Goal: Information Seeking & Learning: Learn about a topic

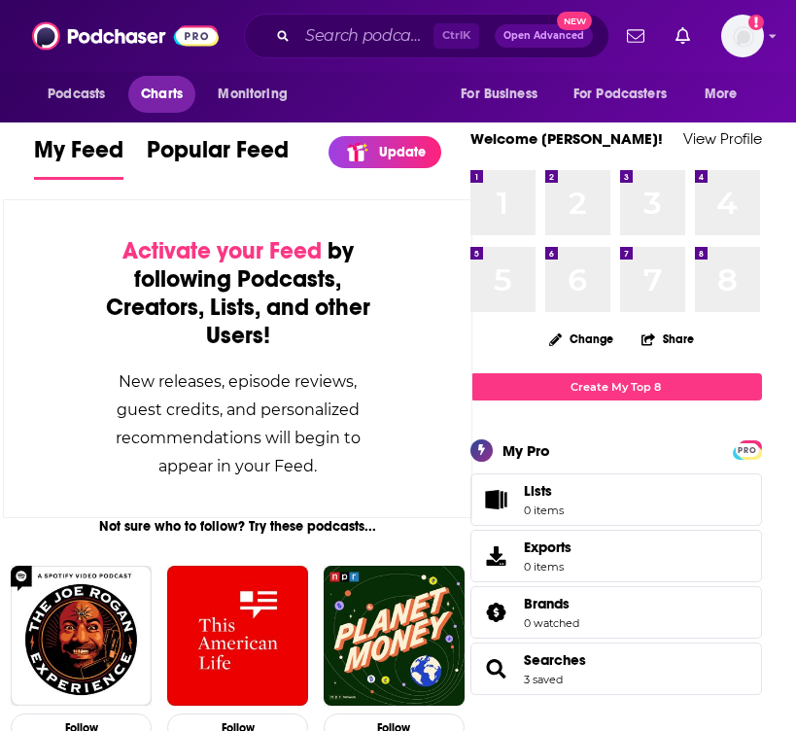
click at [172, 98] on span "Charts" at bounding box center [162, 94] width 42 height 27
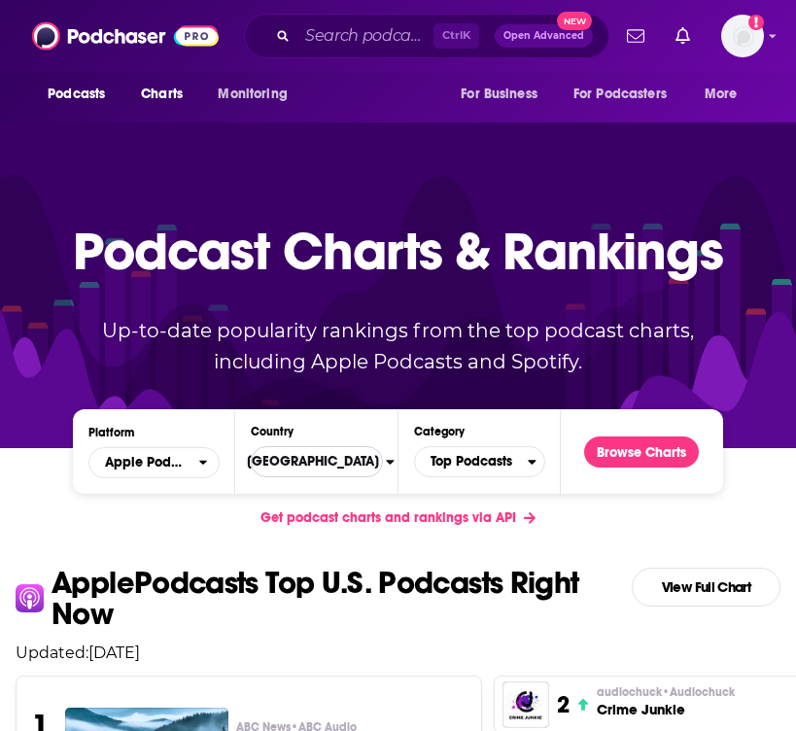
click at [311, 465] on span "[GEOGRAPHIC_DATA]" at bounding box center [308, 461] width 155 height 33
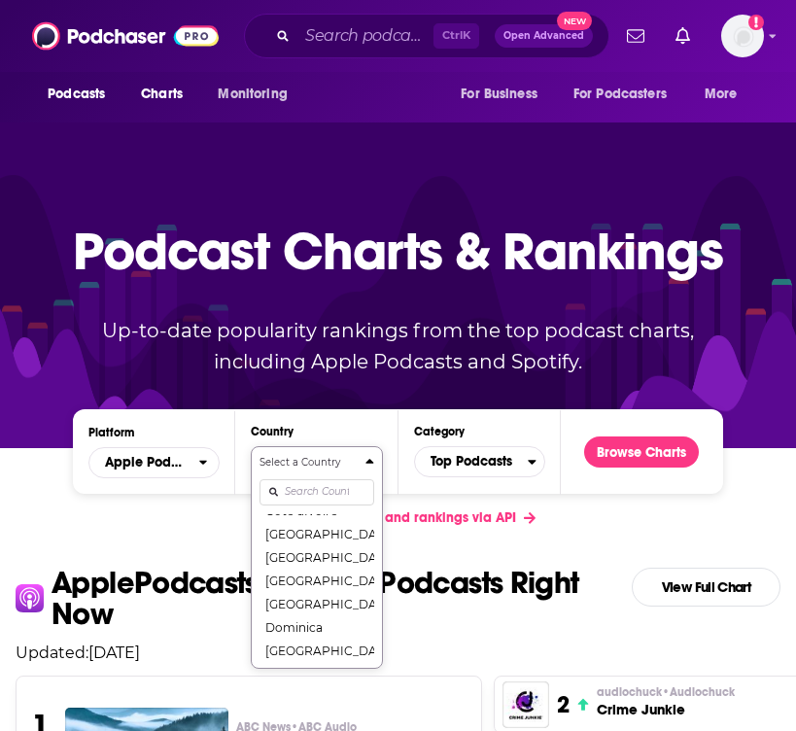
scroll to position [126, 0]
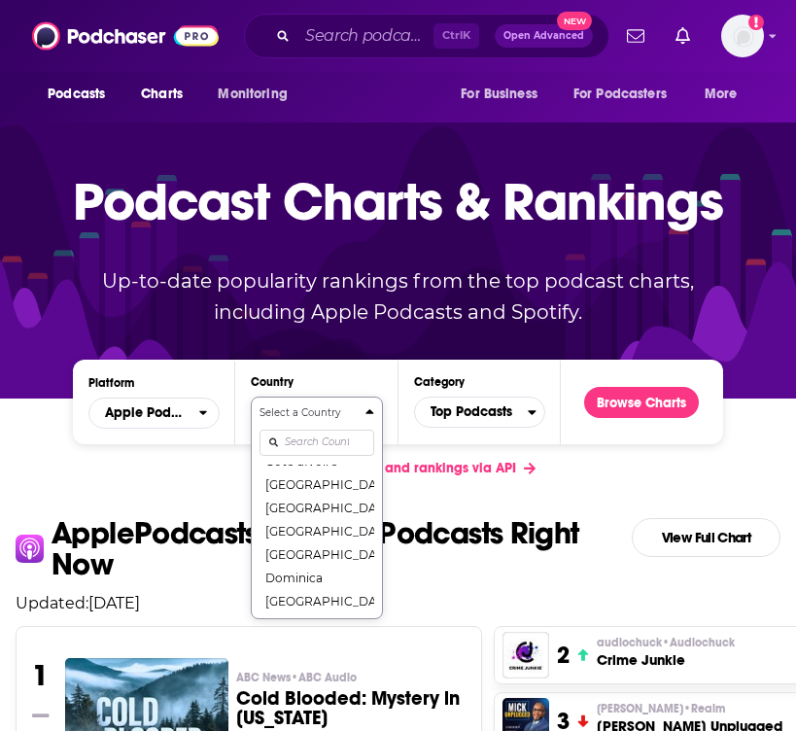
click at [297, 488] on div "Select a Country United States Afghanistan Albania Algeria Angola Anguilla Anti…" at bounding box center [317, 507] width 114 height 205
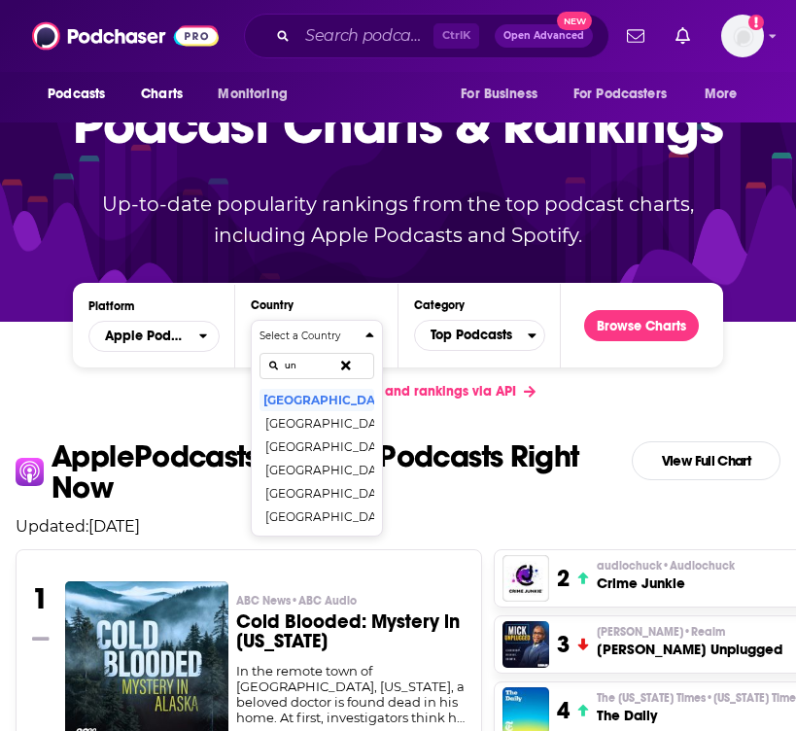
scroll to position [0, 0]
type input "uni"
click at [329, 455] on button "[GEOGRAPHIC_DATA]" at bounding box center [317, 446] width 114 height 23
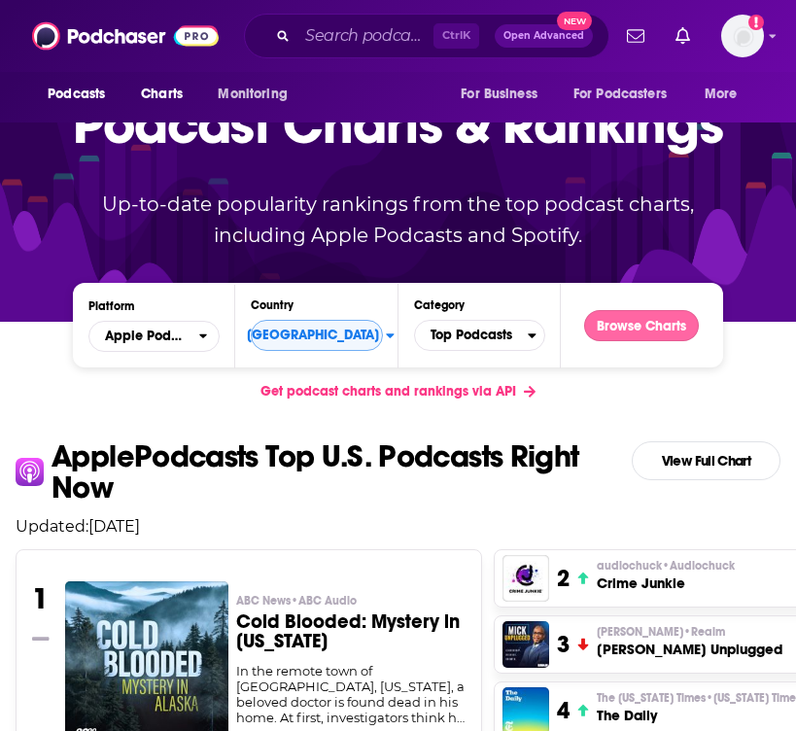
click at [608, 335] on button "Browse Charts" at bounding box center [641, 325] width 115 height 31
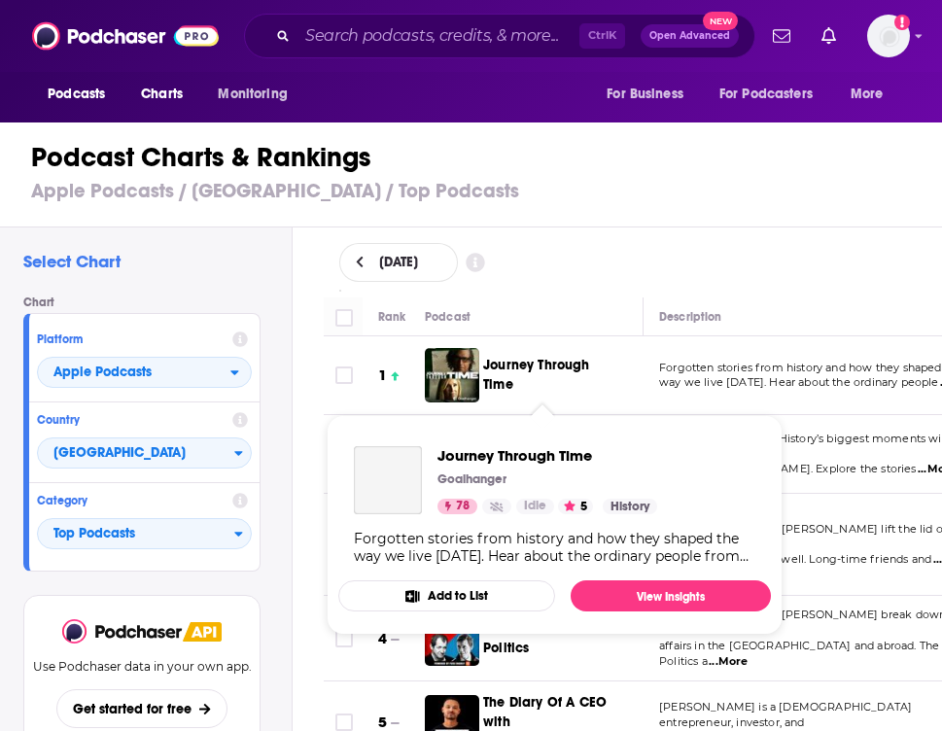
click at [536, 367] on span "Journey Through Time" at bounding box center [536, 375] width 107 height 36
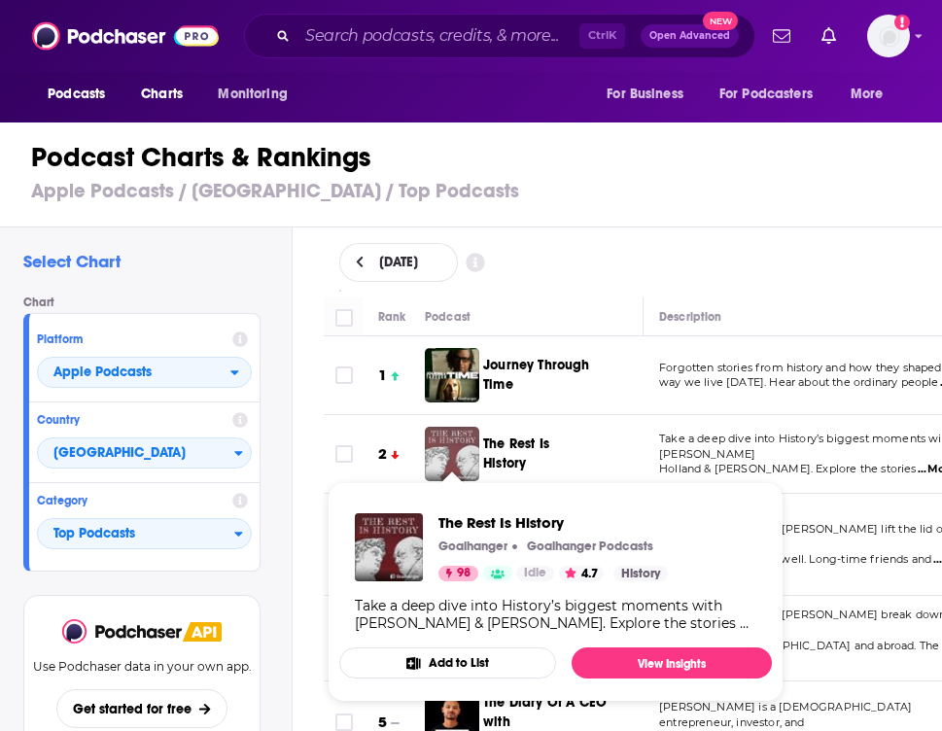
click at [462, 453] on img "The Rest Is History" at bounding box center [452, 454] width 54 height 54
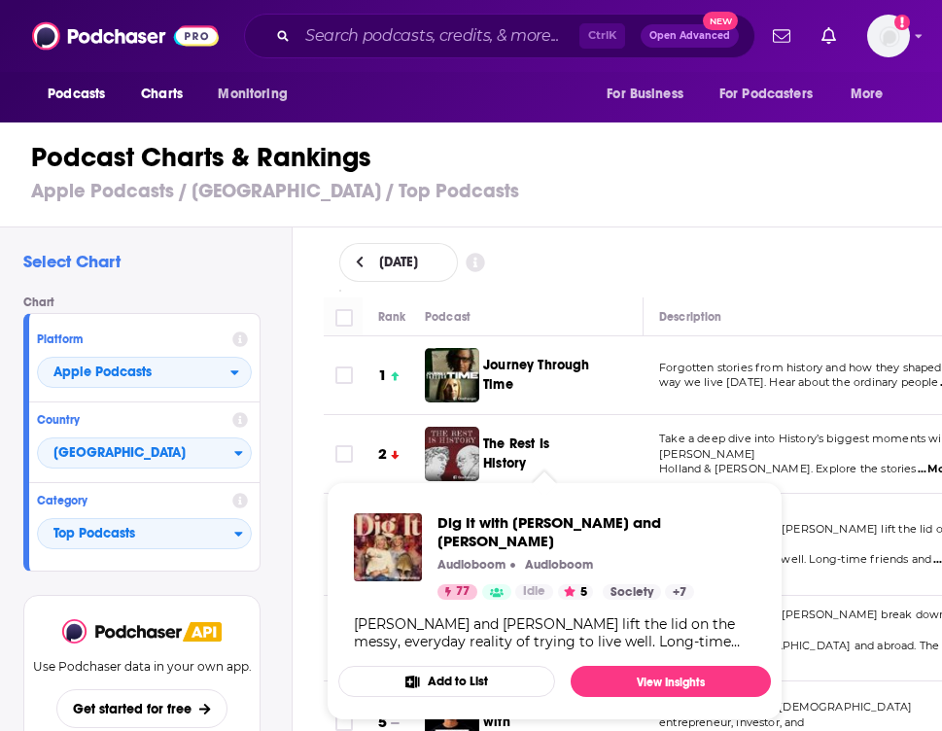
click at [541, 557] on p "Audioboom" at bounding box center [559, 565] width 68 height 16
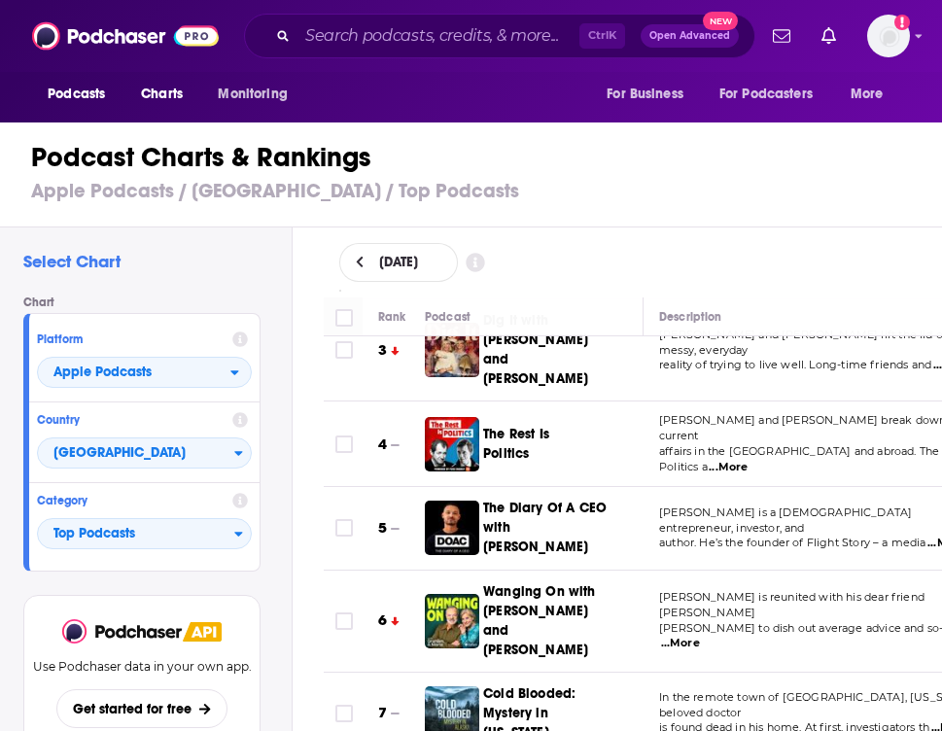
scroll to position [97, 0]
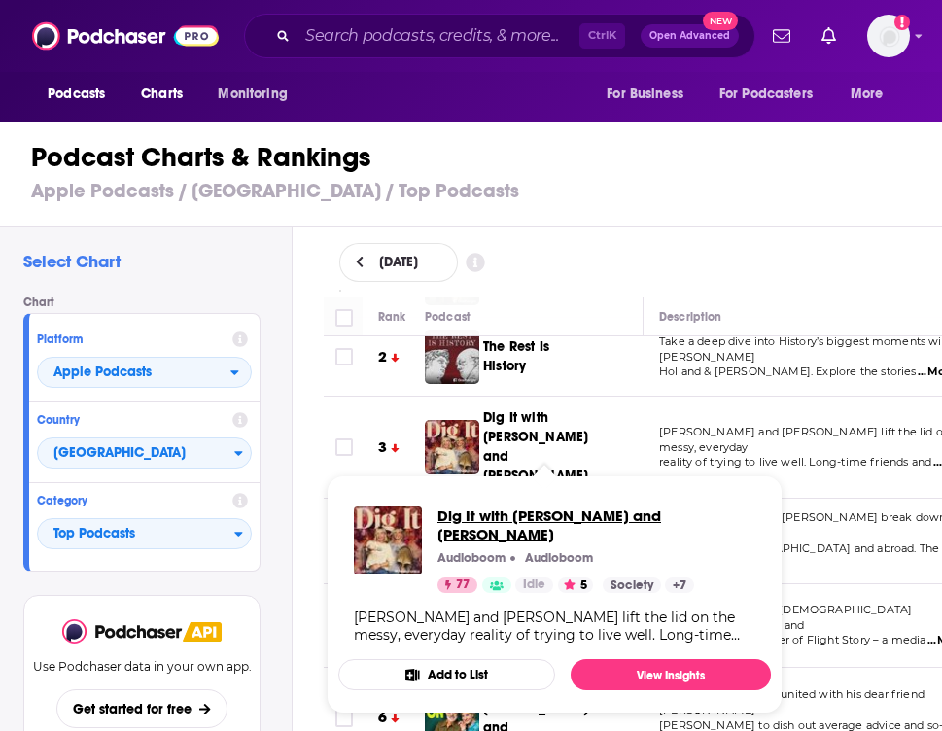
click at [546, 519] on span "Dig It with [PERSON_NAME] and [PERSON_NAME]" at bounding box center [596, 525] width 318 height 37
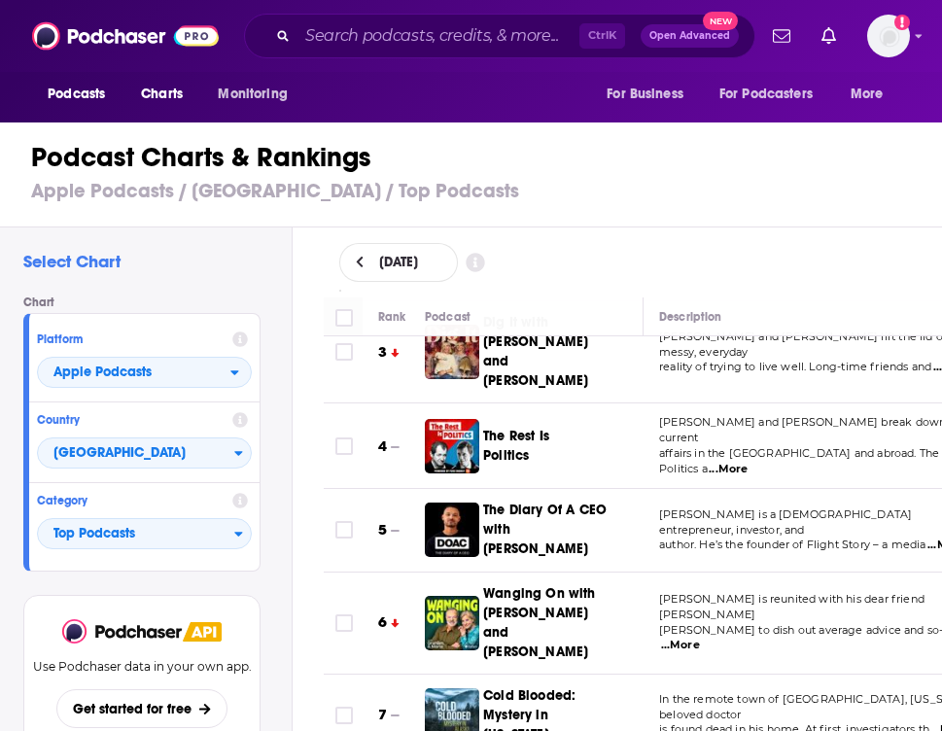
scroll to position [194, 0]
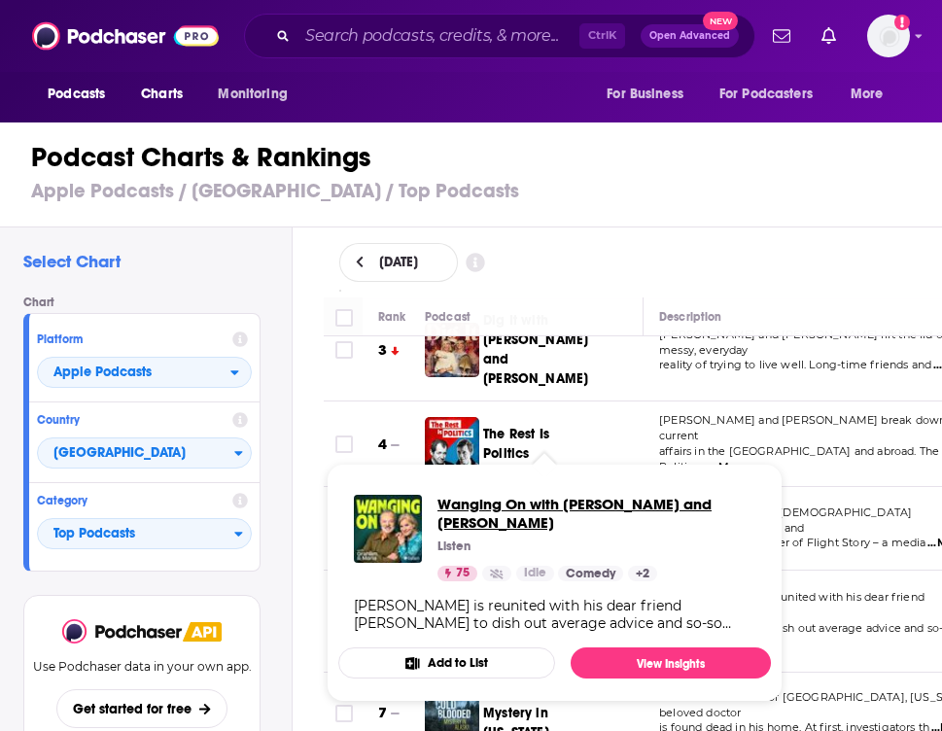
click at [498, 521] on span "Wanging On with [PERSON_NAME] and [PERSON_NAME]" at bounding box center [596, 513] width 318 height 37
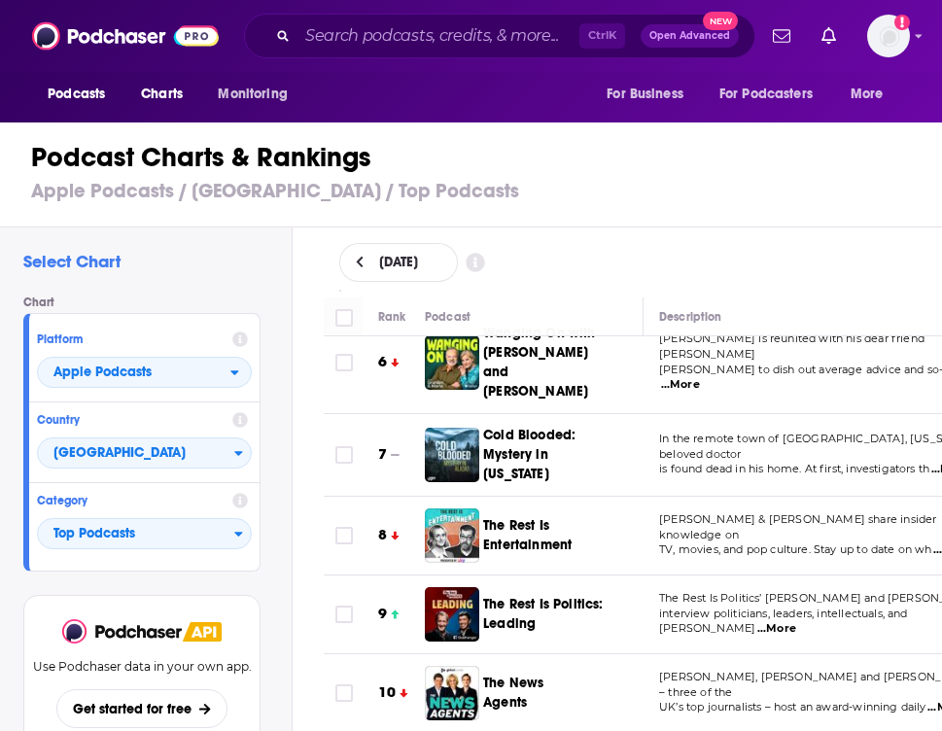
scroll to position [486, 0]
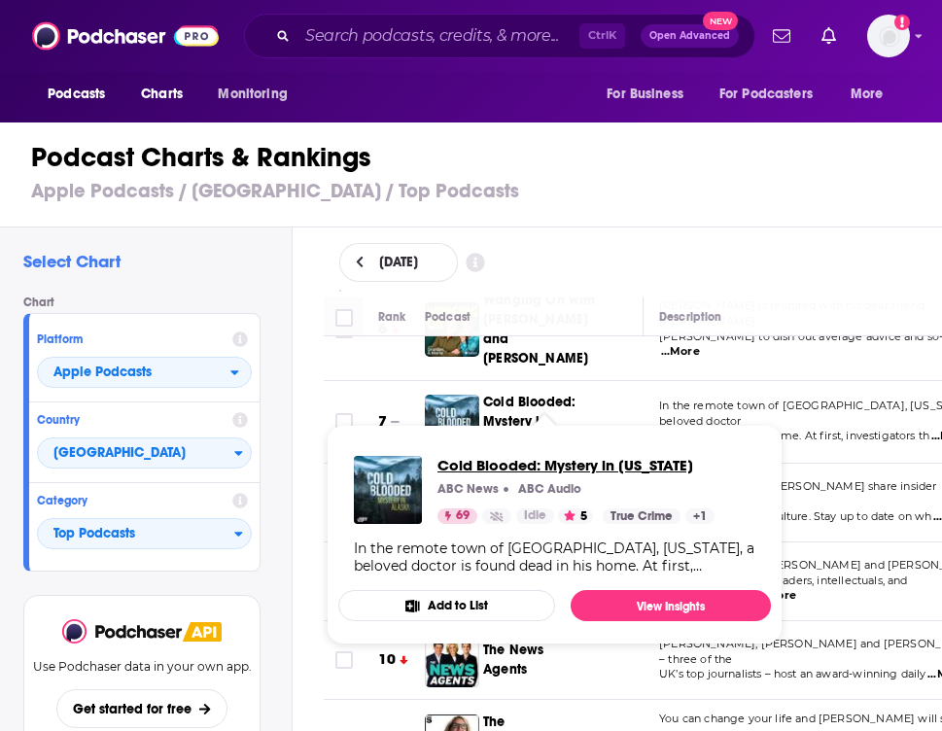
click at [537, 462] on span "Cold Blooded: Mystery in [US_STATE]" at bounding box center [575, 465] width 277 height 18
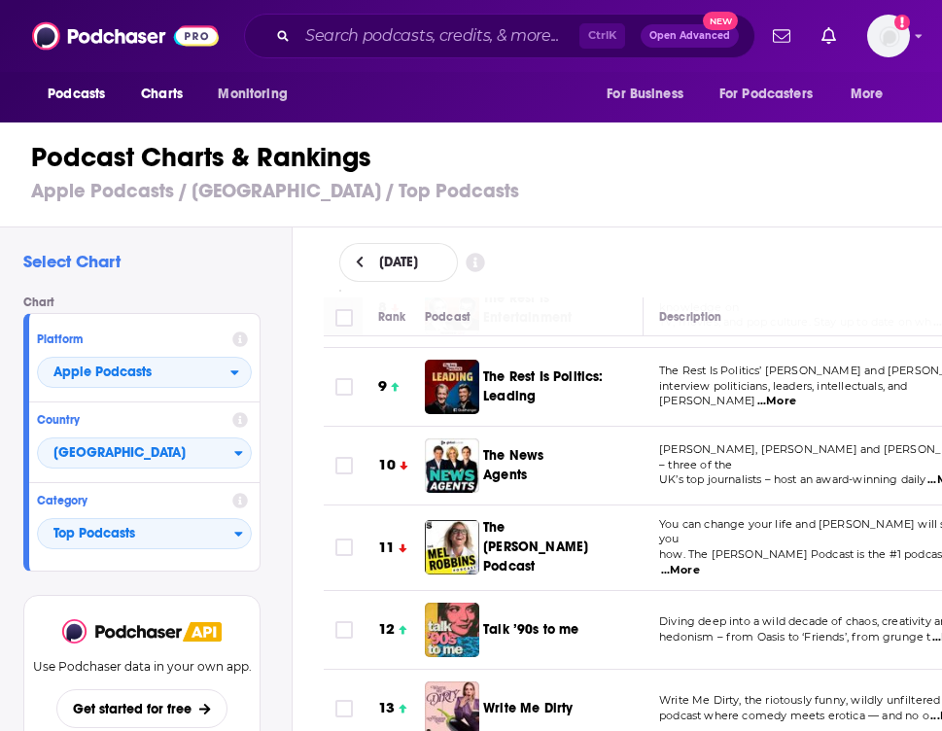
scroll to position [583, 0]
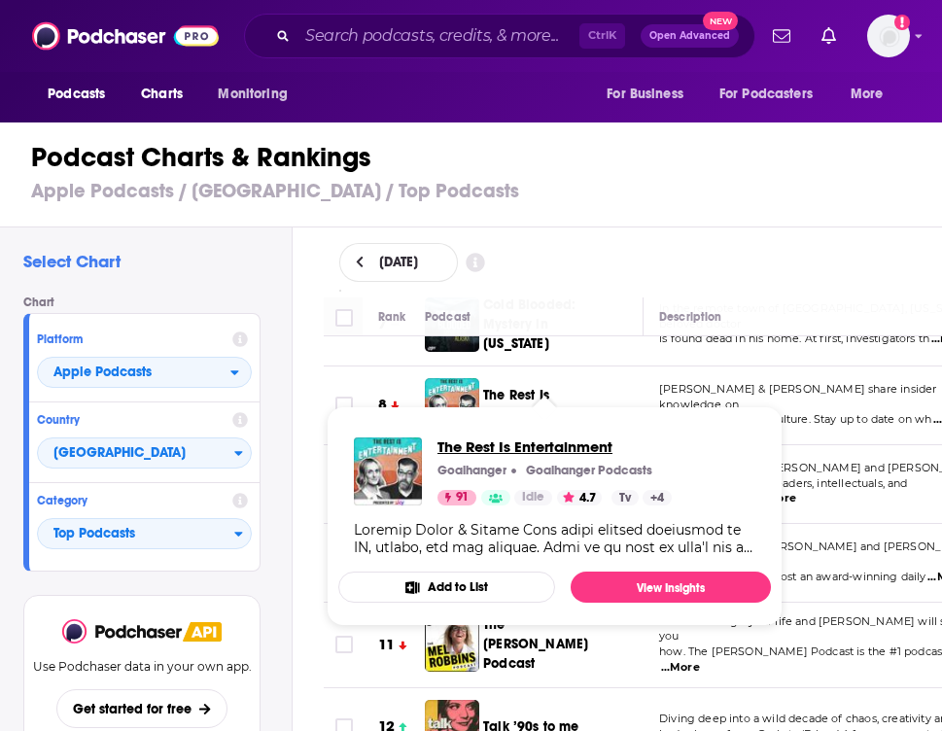
click at [522, 447] on span "The Rest Is Entertainment" at bounding box center [554, 446] width 234 height 18
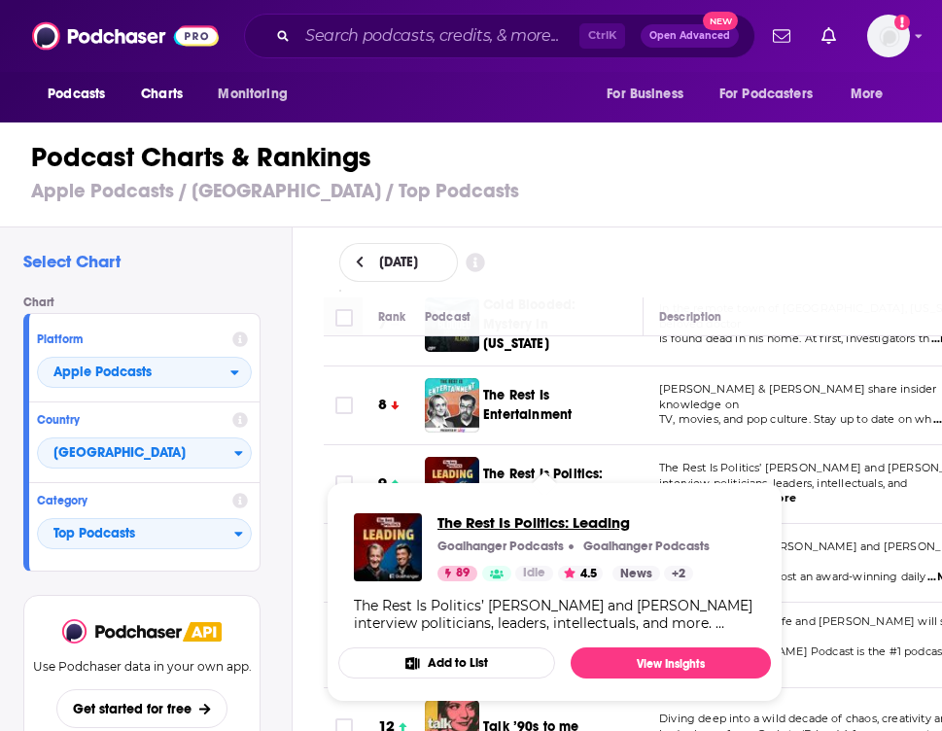
click at [541, 515] on span "The Rest Is Politics: Leading" at bounding box center [573, 522] width 272 height 18
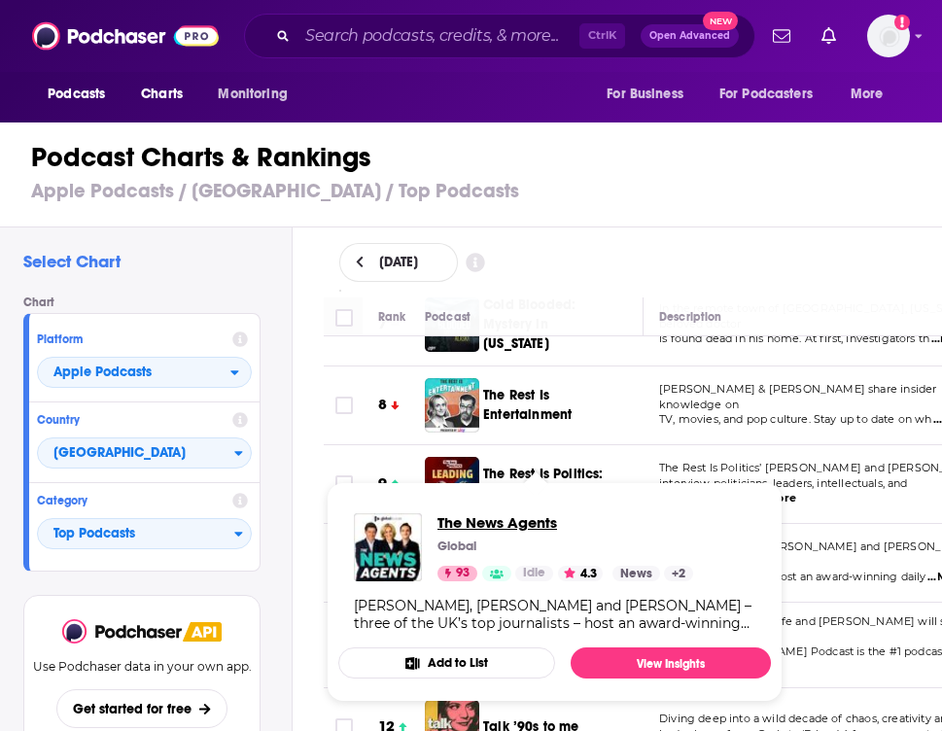
click at [508, 518] on span "The News Agents" at bounding box center [565, 522] width 256 height 18
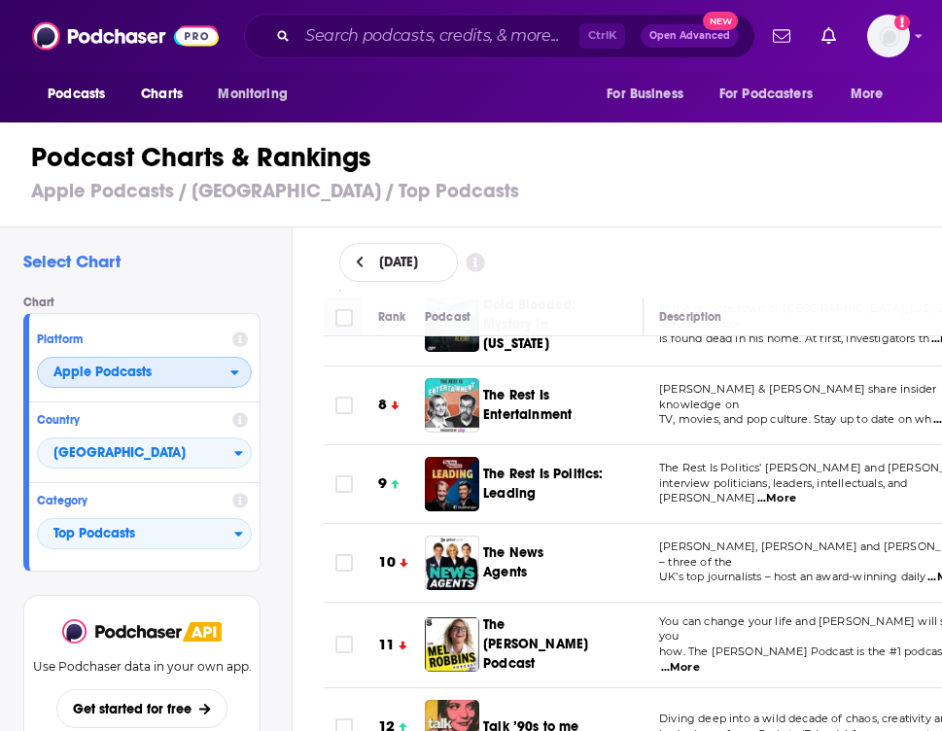
click at [98, 378] on span "Apple Podcasts" at bounding box center [102, 373] width 98 height 14
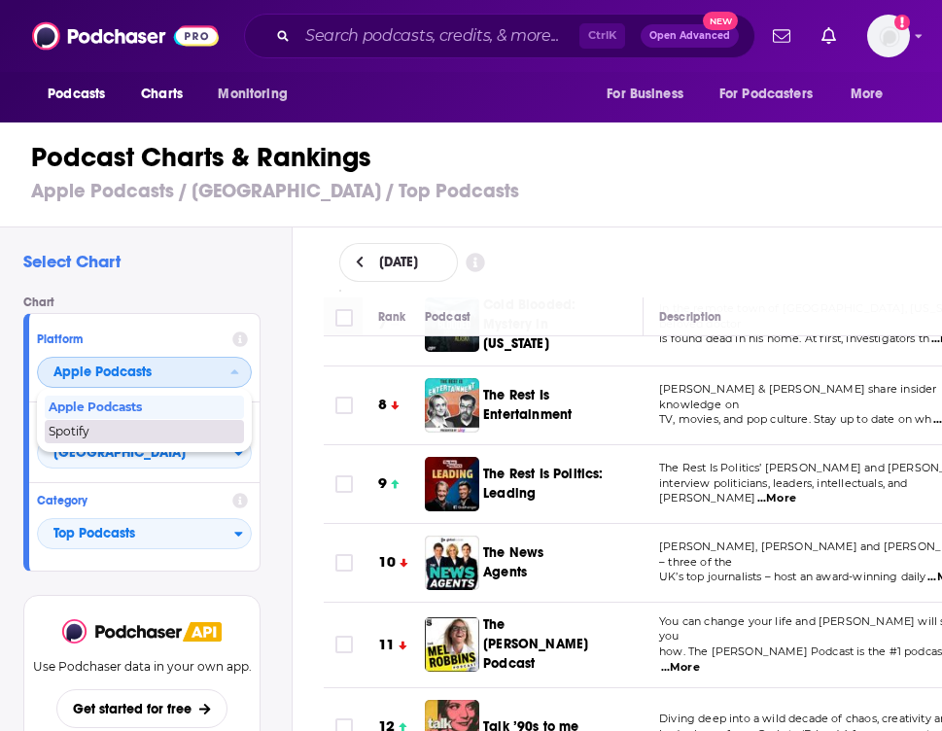
click at [134, 425] on div "Spotify" at bounding box center [144, 431] width 199 height 23
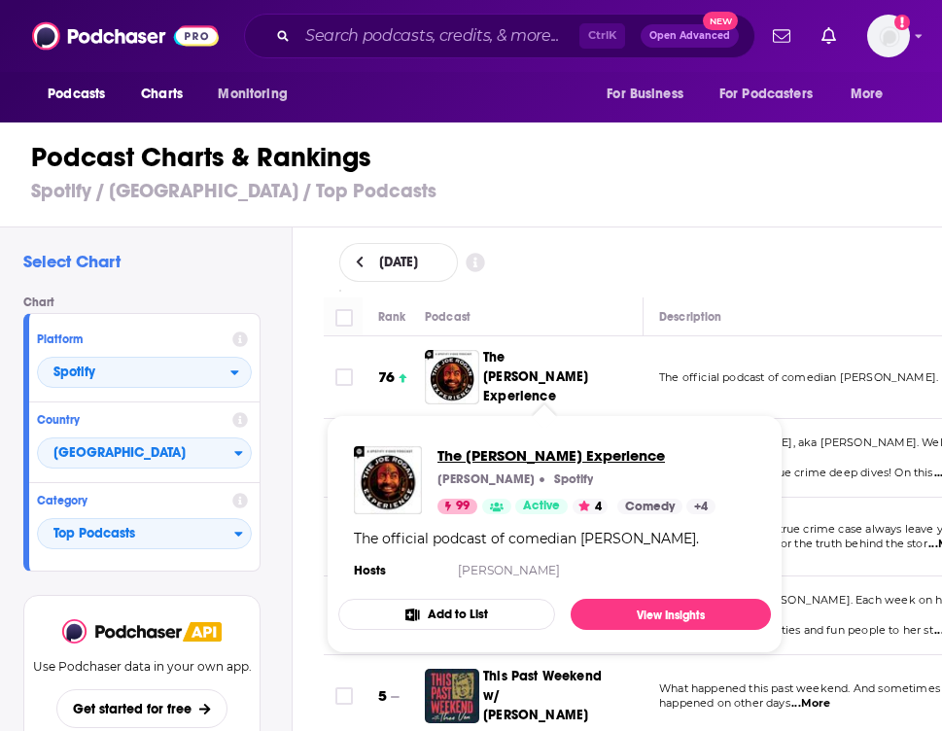
click at [526, 459] on span "The [PERSON_NAME] Experience" at bounding box center [576, 455] width 278 height 18
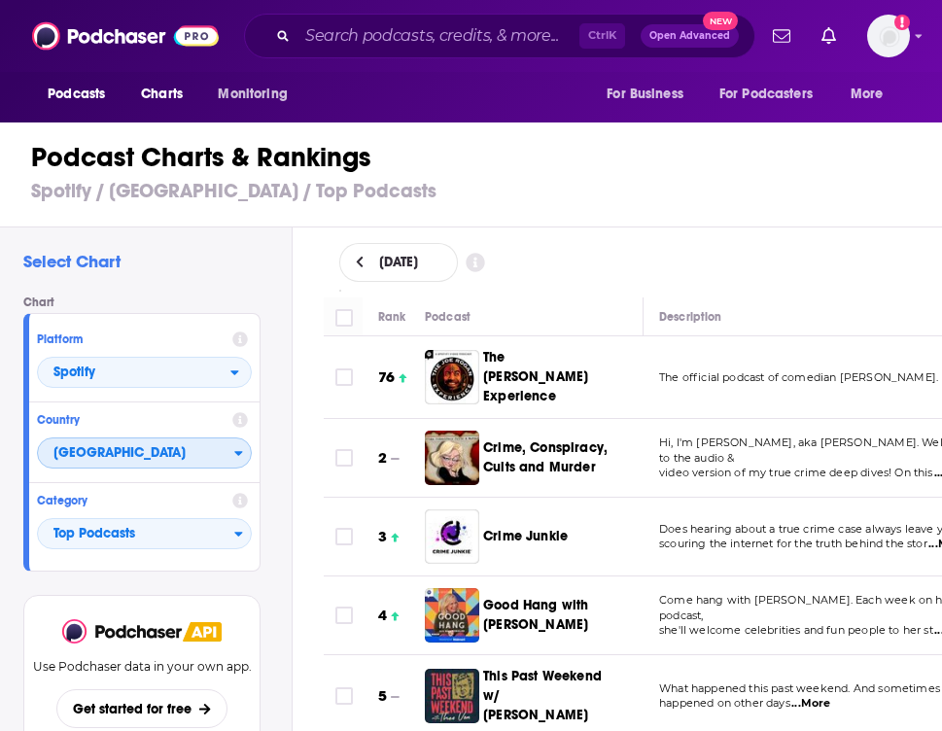
click at [225, 454] on span "[GEOGRAPHIC_DATA]" at bounding box center [136, 453] width 196 height 33
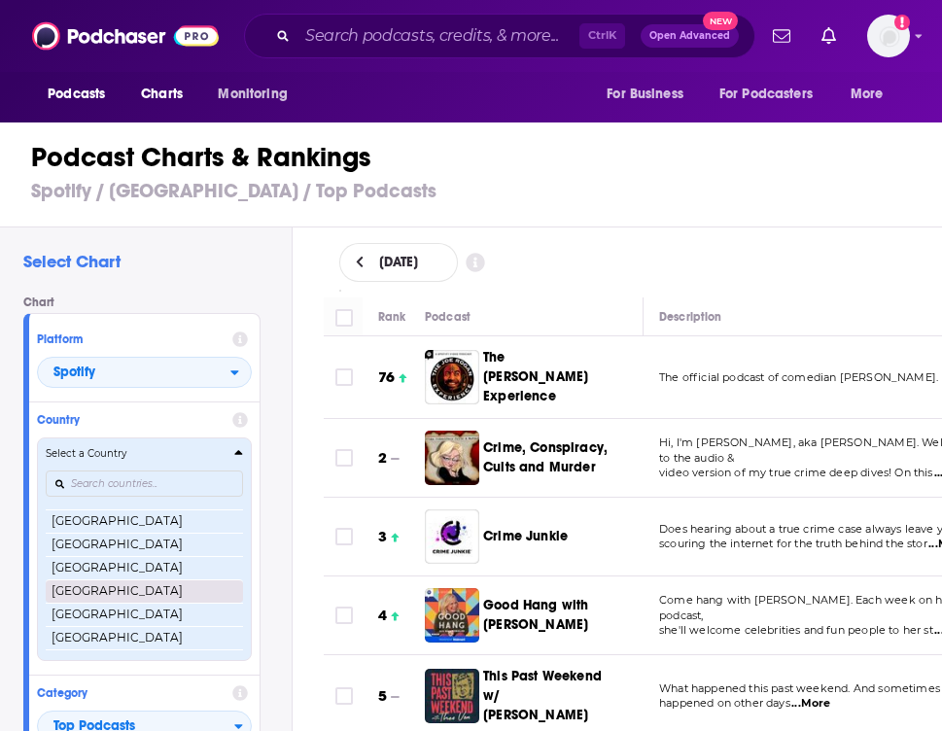
scroll to position [461, 0]
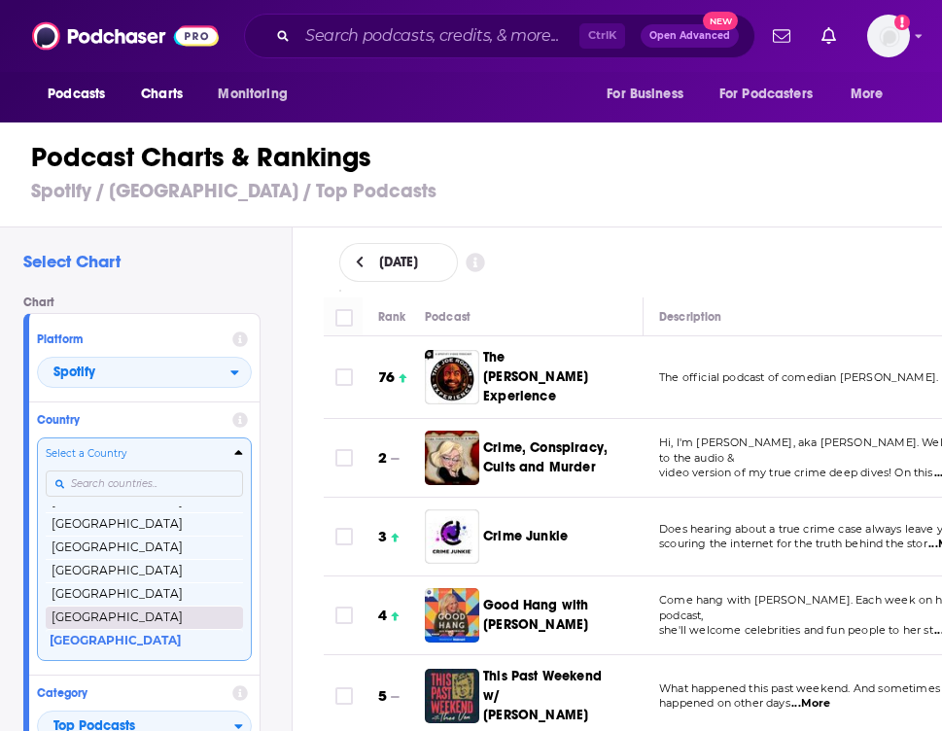
click at [146, 622] on button "[GEOGRAPHIC_DATA]" at bounding box center [144, 617] width 197 height 23
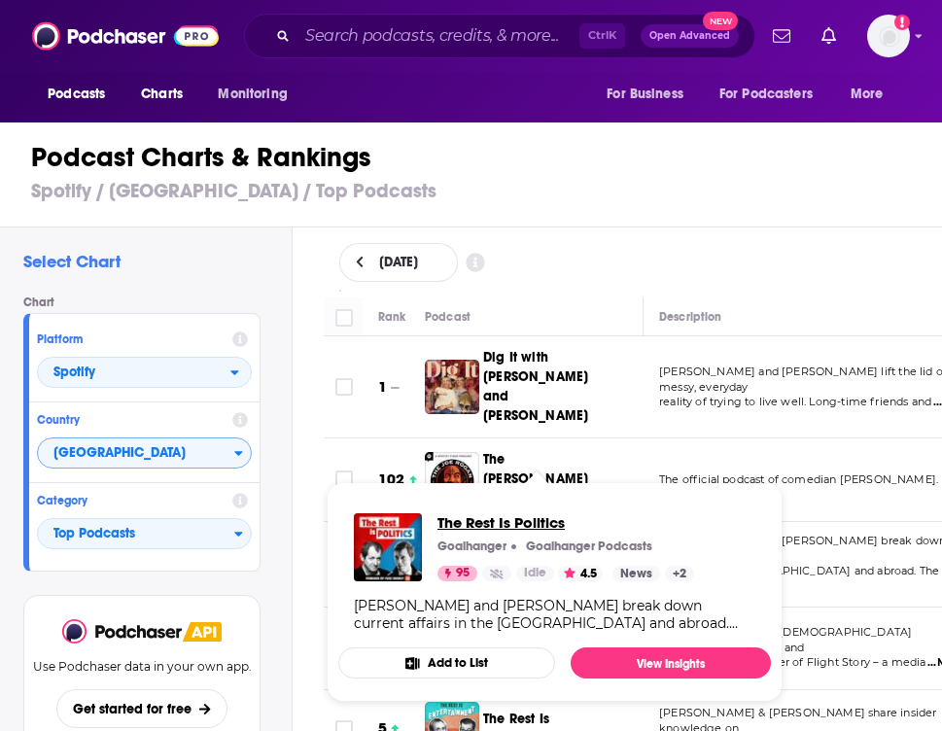
click at [505, 528] on span "The Rest Is Politics" at bounding box center [565, 522] width 257 height 18
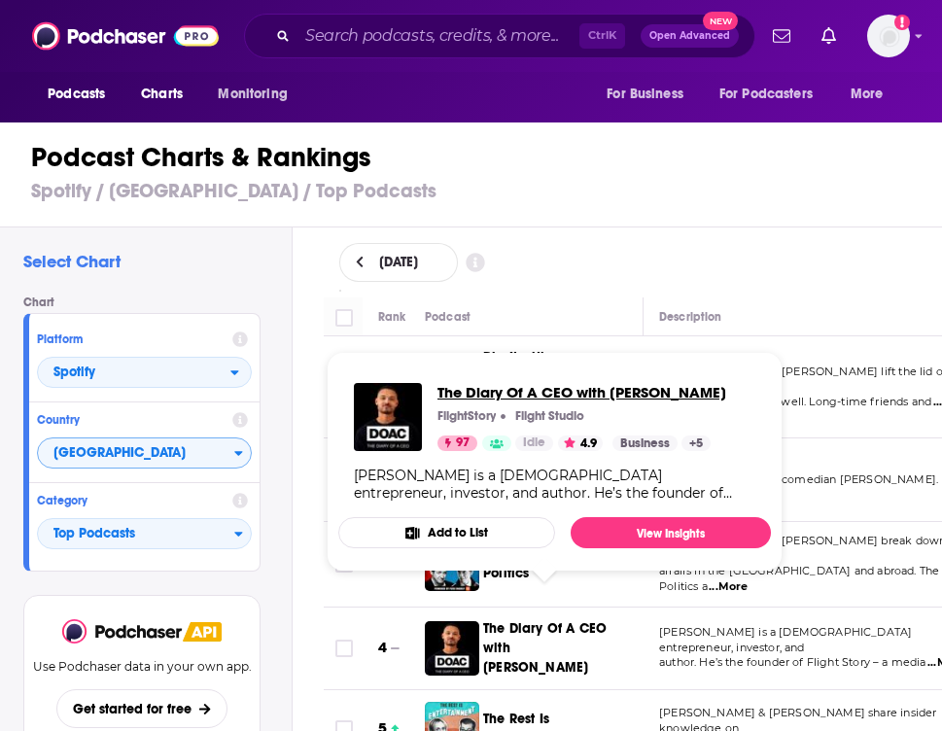
click at [538, 396] on span "The Diary Of A CEO with [PERSON_NAME]" at bounding box center [581, 392] width 289 height 18
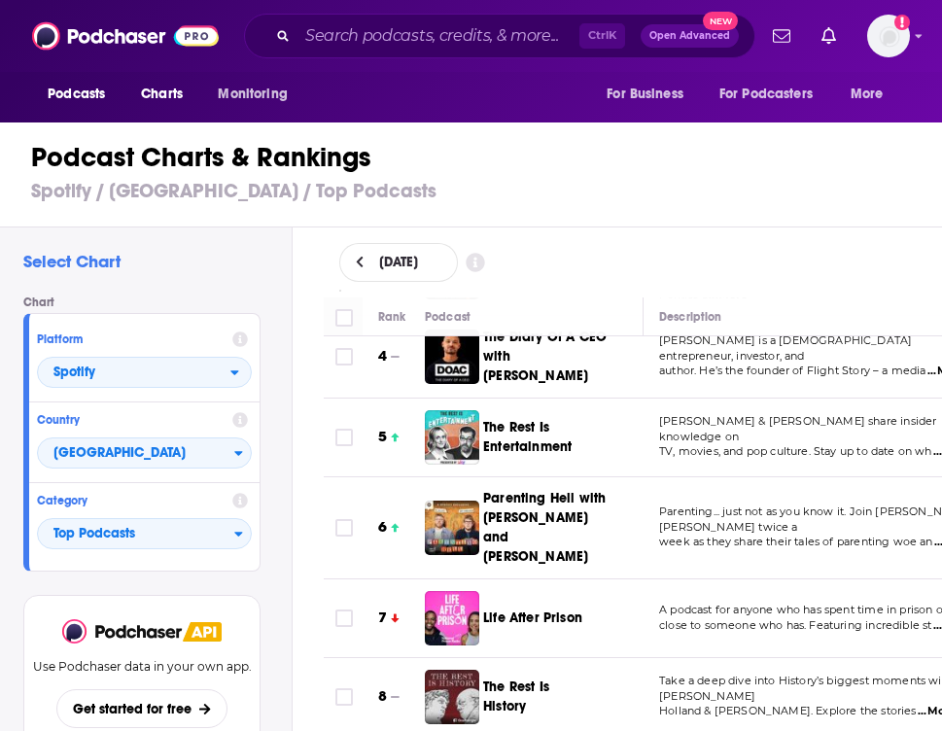
scroll to position [194, 0]
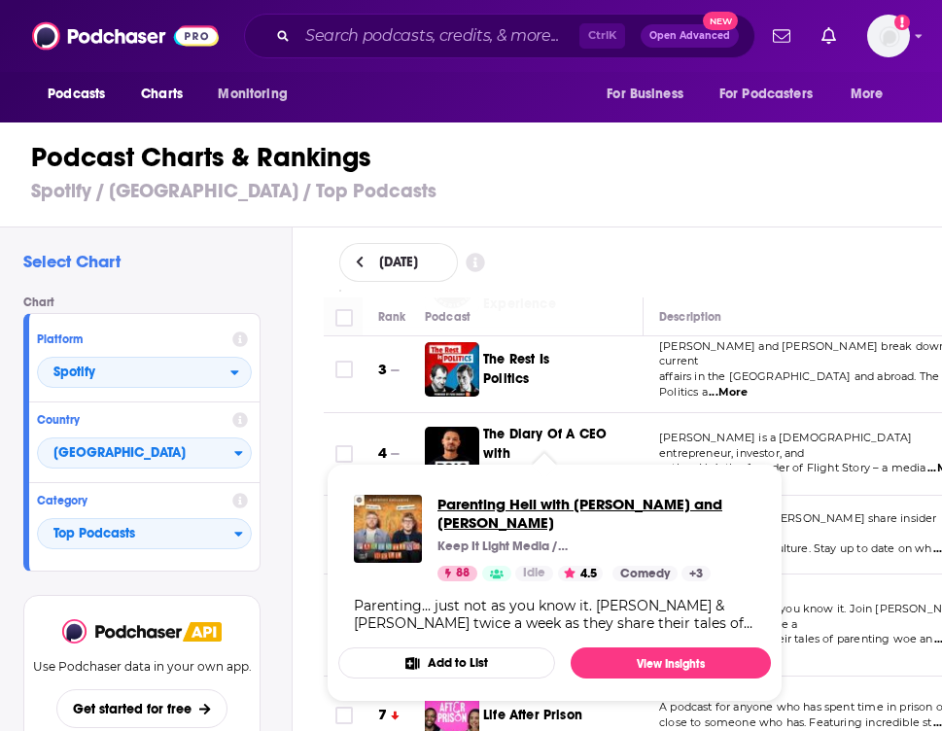
click at [537, 506] on span "Parenting Hell with [PERSON_NAME] and [PERSON_NAME]" at bounding box center [596, 513] width 318 height 37
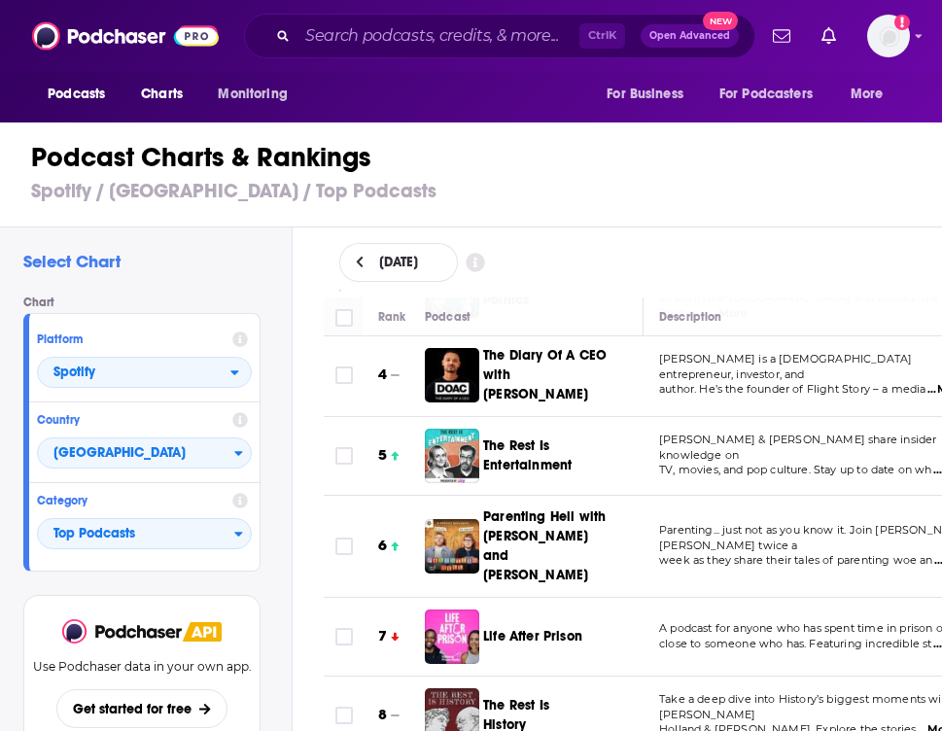
scroll to position [389, 0]
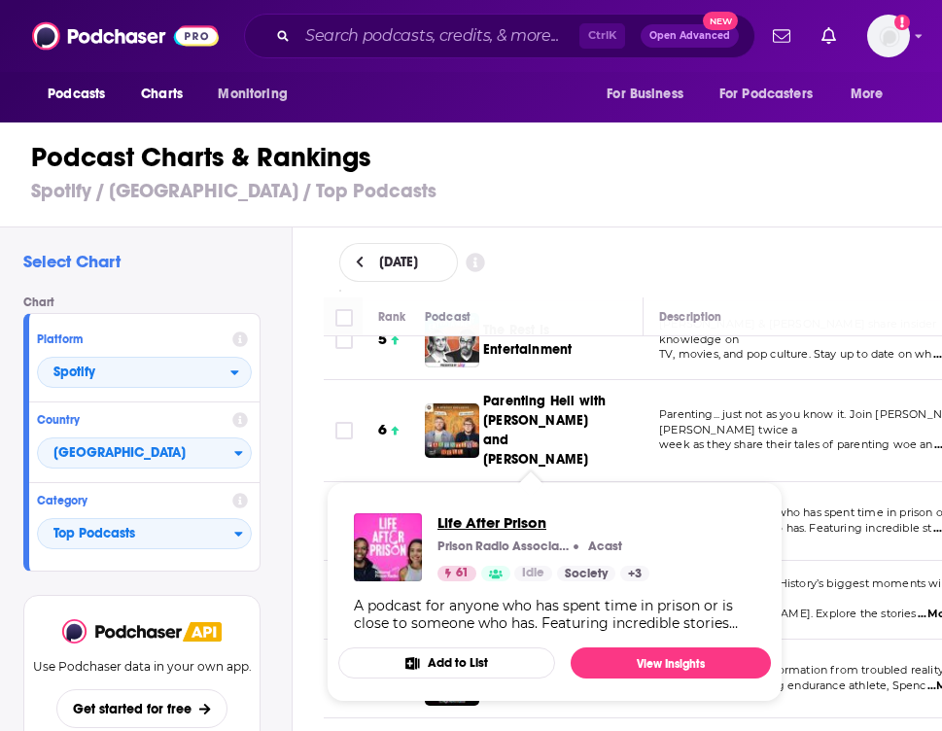
click at [534, 521] on span "Life After Prison" at bounding box center [543, 522] width 212 height 18
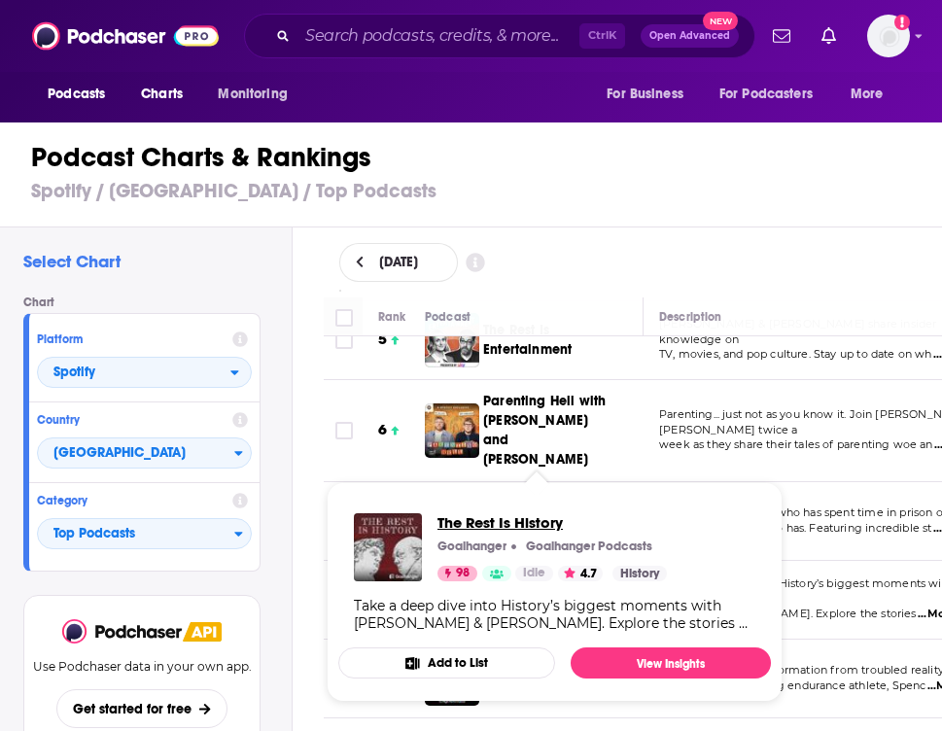
click at [514, 526] on span "The Rest Is History" at bounding box center [551, 522] width 229 height 18
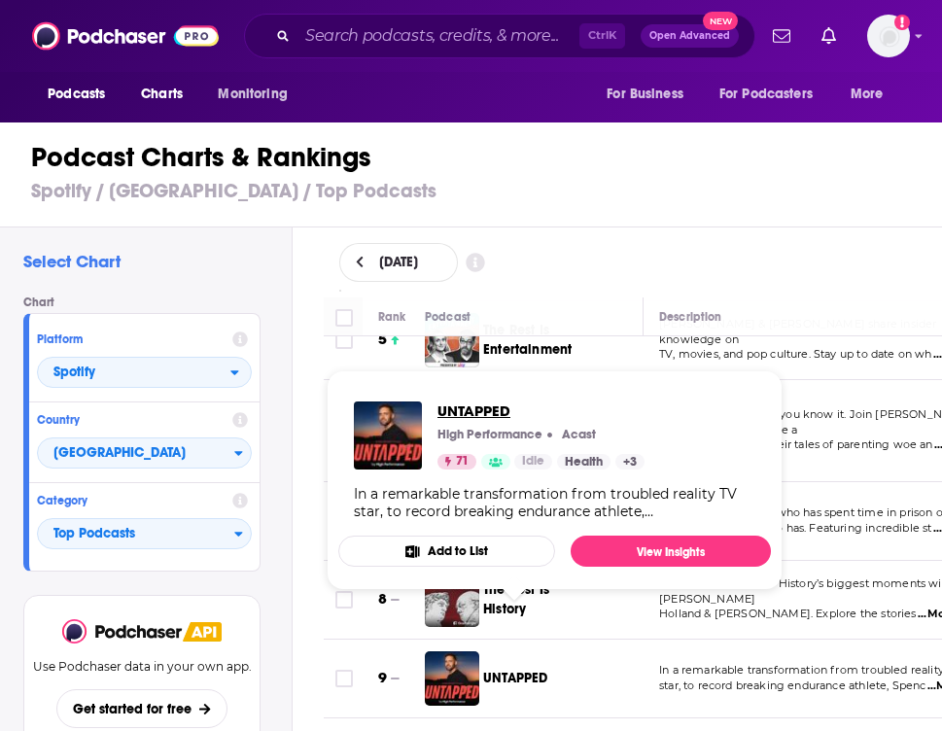
click at [490, 410] on span "UNTAPPED" at bounding box center [540, 411] width 207 height 18
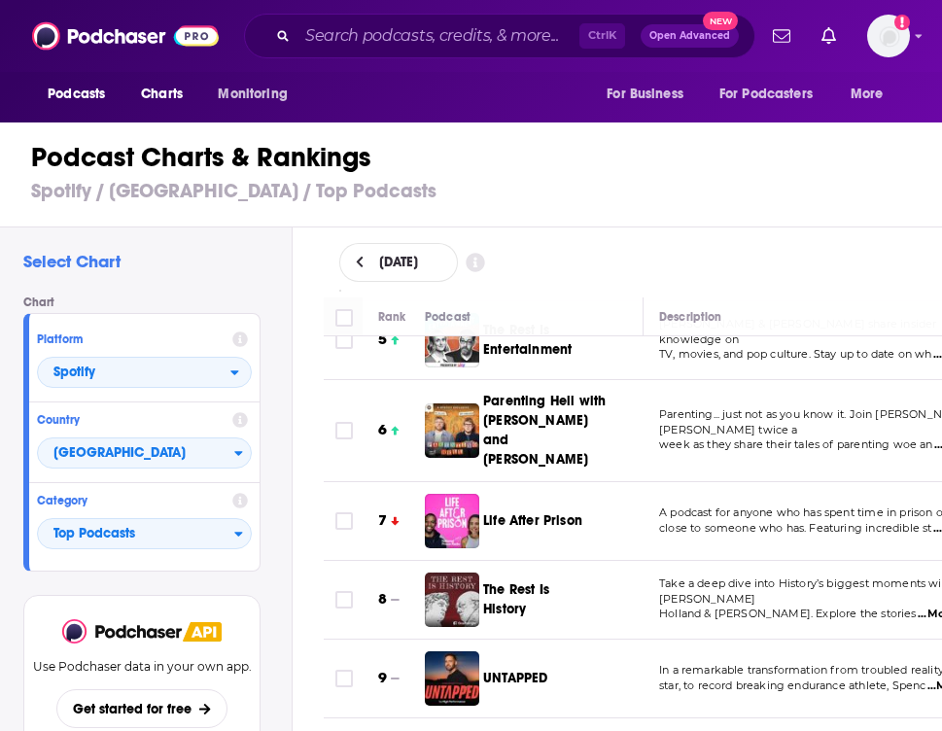
scroll to position [486, 0]
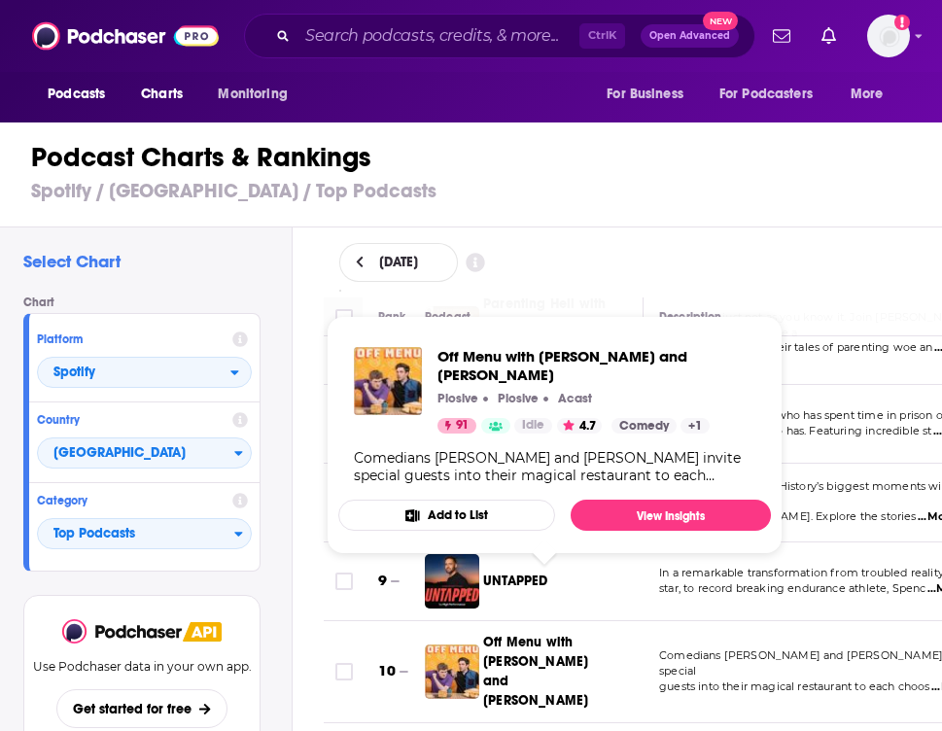
click at [512, 634] on span "Off Menu with [PERSON_NAME] and [PERSON_NAME]" at bounding box center [535, 671] width 105 height 75
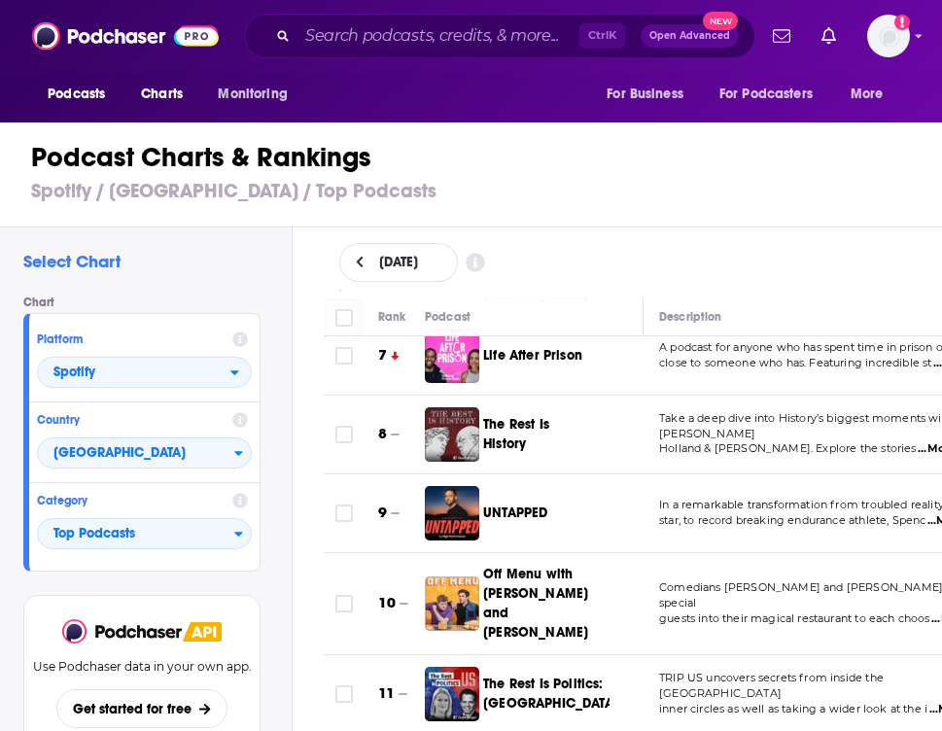
scroll to position [583, 0]
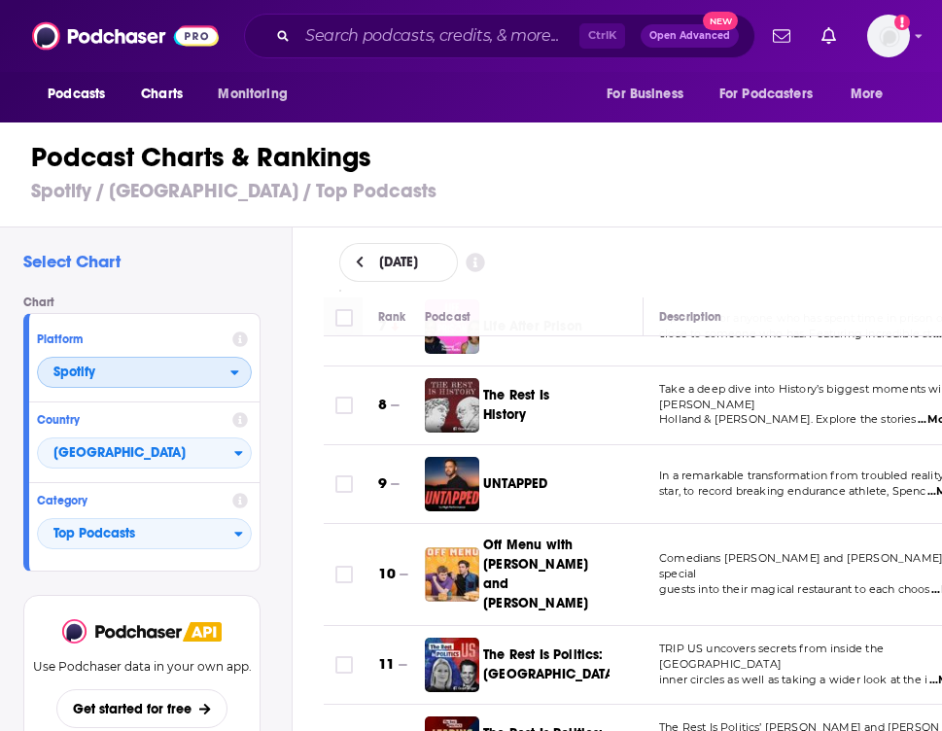
click at [165, 383] on span "Spotify" at bounding box center [134, 373] width 192 height 33
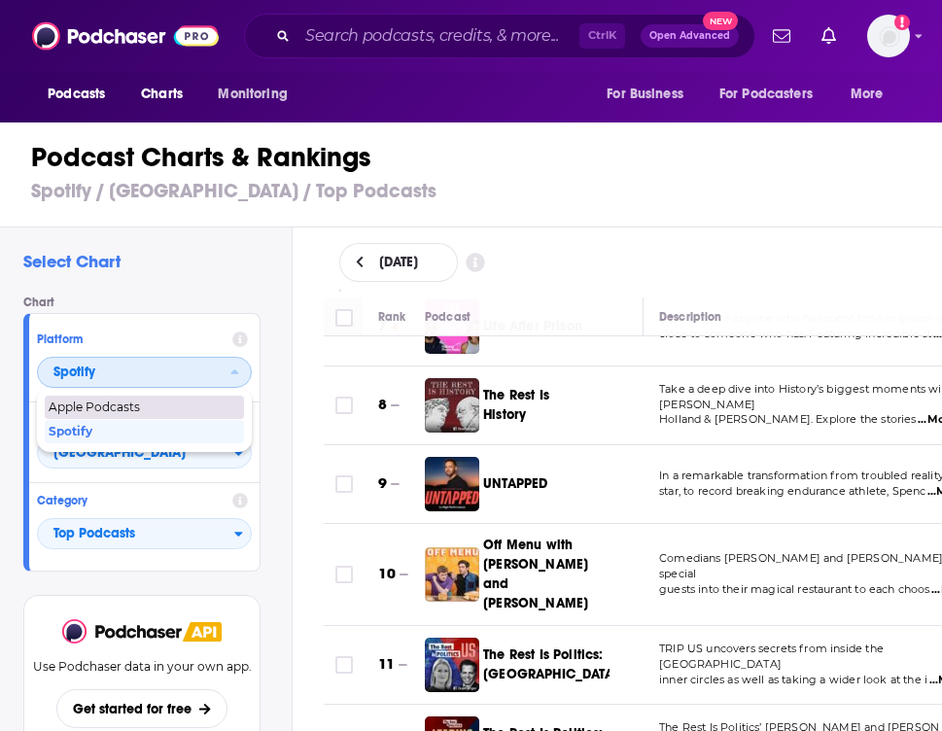
click at [162, 399] on div "Apple Podcasts" at bounding box center [144, 407] width 199 height 23
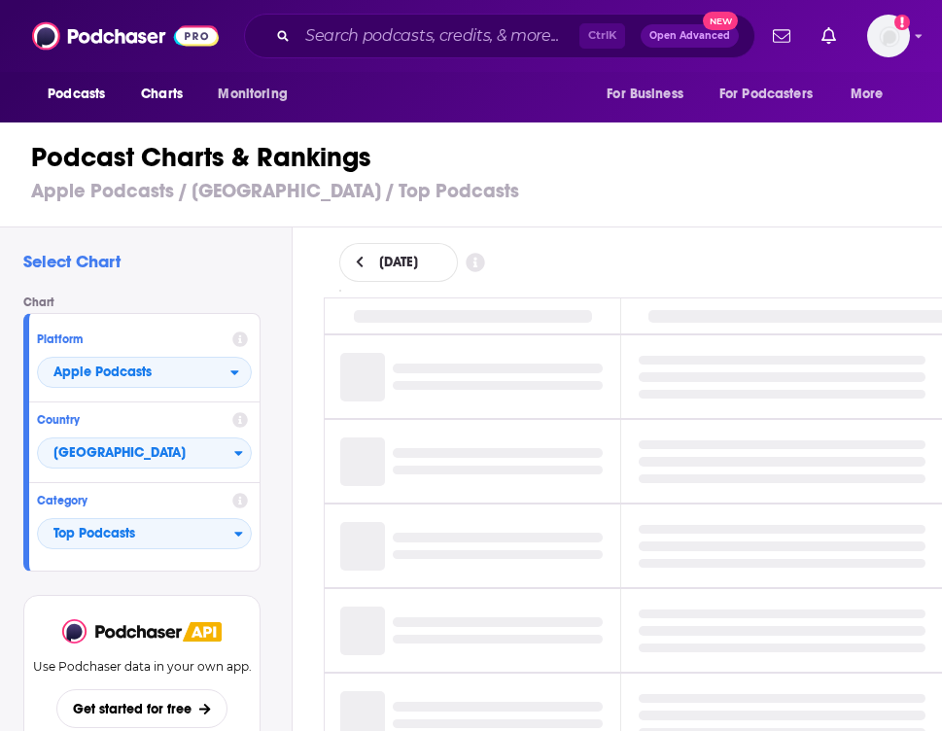
click at [161, 401] on div "Platform Apple Podcasts" at bounding box center [144, 362] width 230 height 81
click at [166, 463] on span "[GEOGRAPHIC_DATA]" at bounding box center [136, 453] width 196 height 33
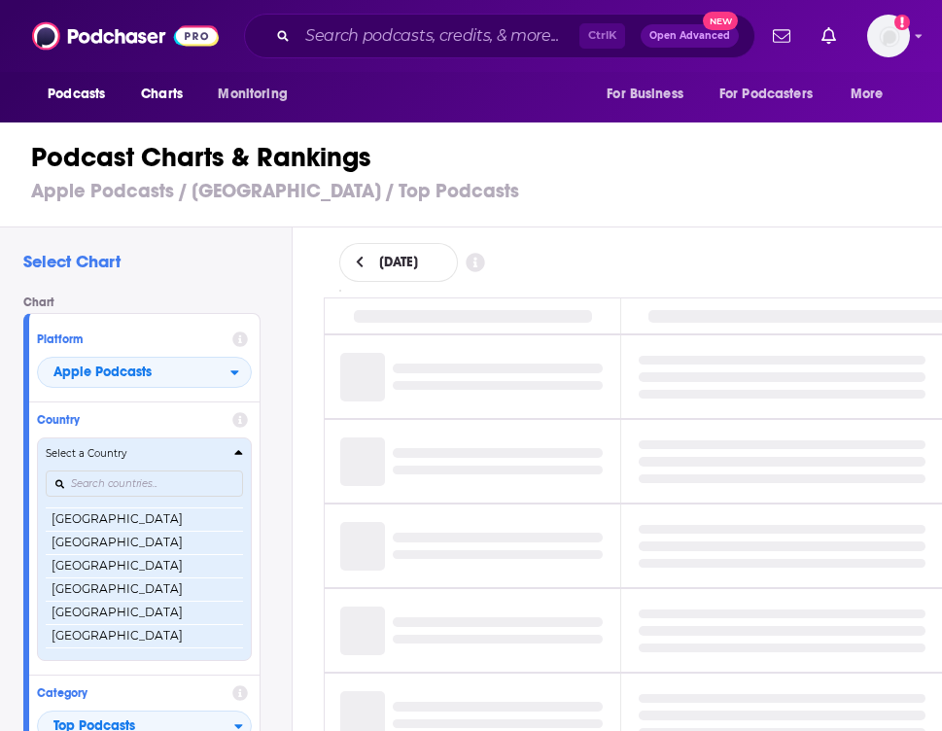
scroll to position [3751, 0]
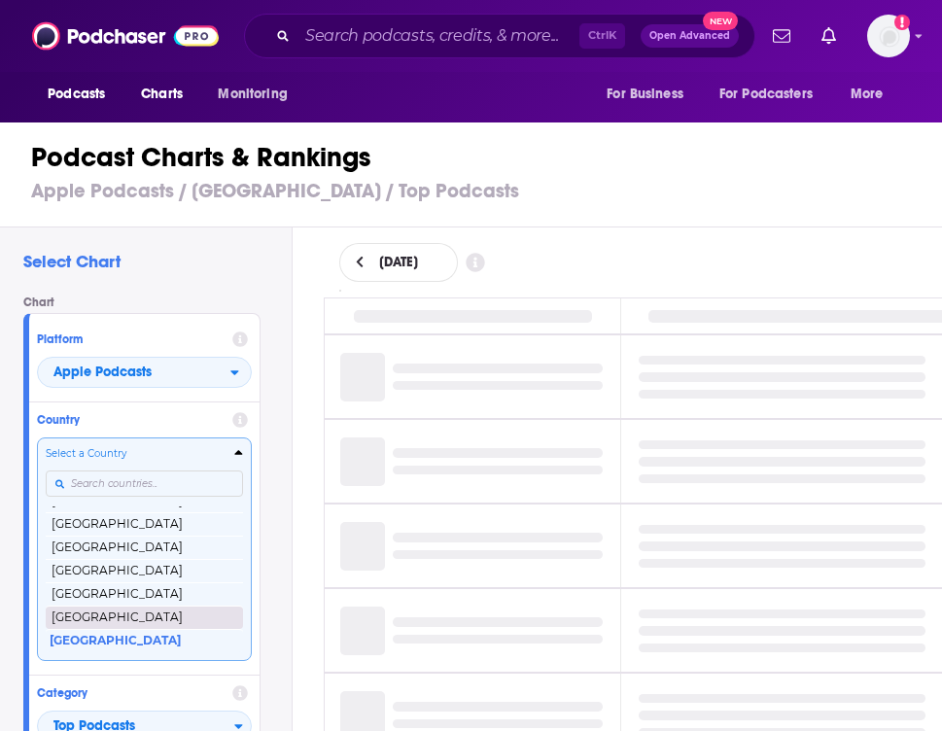
click at [145, 611] on button "[GEOGRAPHIC_DATA]" at bounding box center [144, 617] width 197 height 23
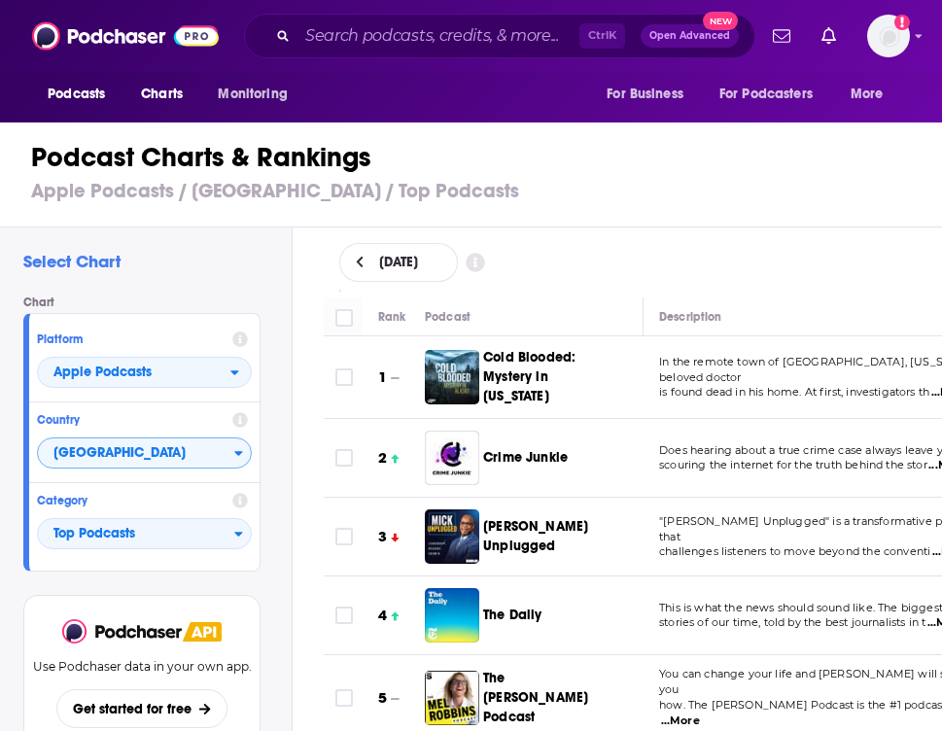
click at [688, 276] on div "[DATE]" at bounding box center [633, 262] width 588 height 39
click at [190, 442] on span "[GEOGRAPHIC_DATA]" at bounding box center [136, 453] width 196 height 33
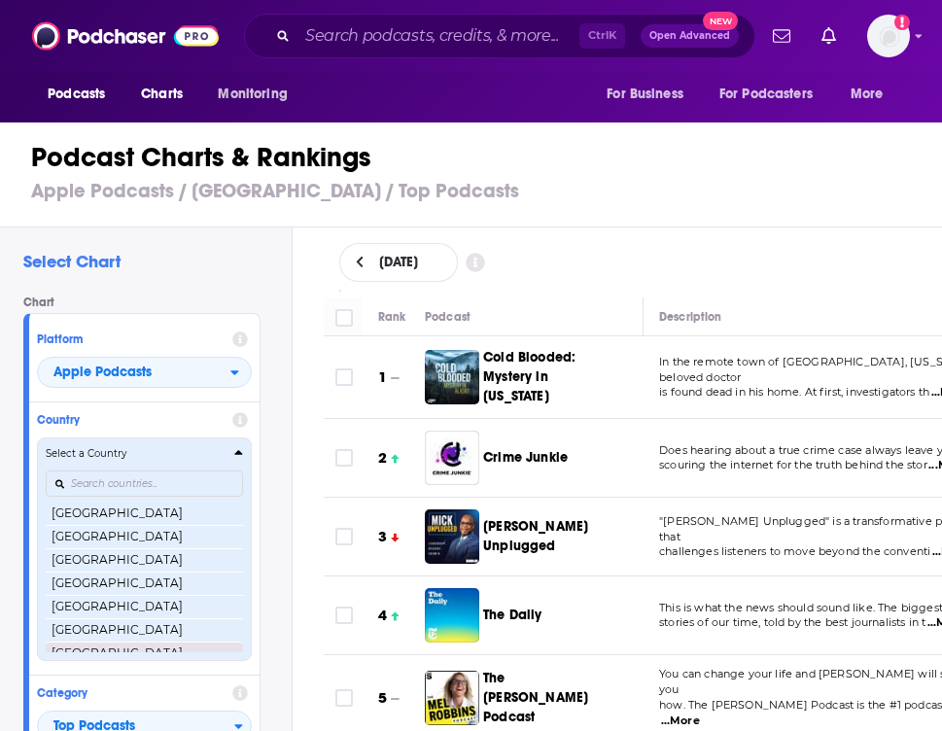
scroll to position [3727, 0]
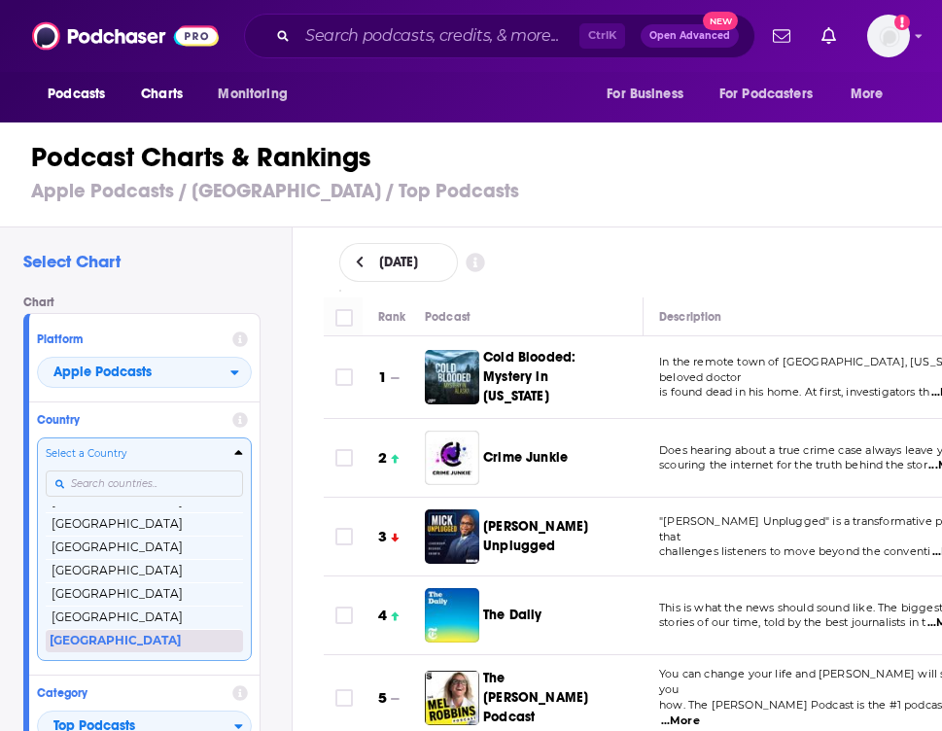
click at [178, 633] on button "[GEOGRAPHIC_DATA]" at bounding box center [144, 640] width 197 height 23
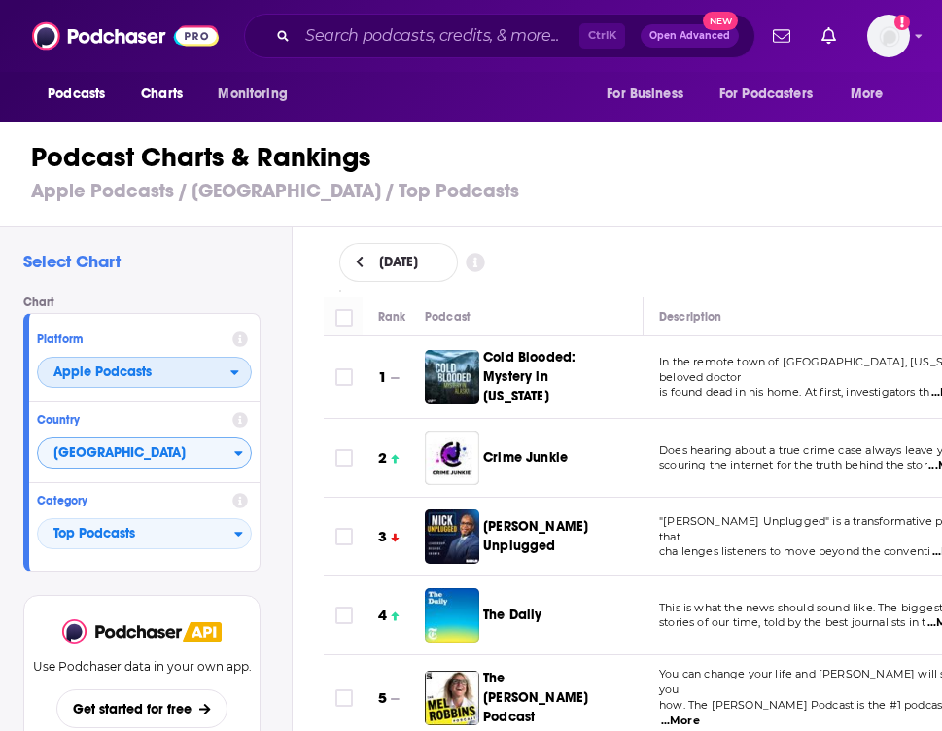
click at [151, 371] on span "Apple Podcasts" at bounding box center [102, 373] width 98 height 14
click at [133, 410] on span "Apple Podcasts" at bounding box center [144, 408] width 190 height 12
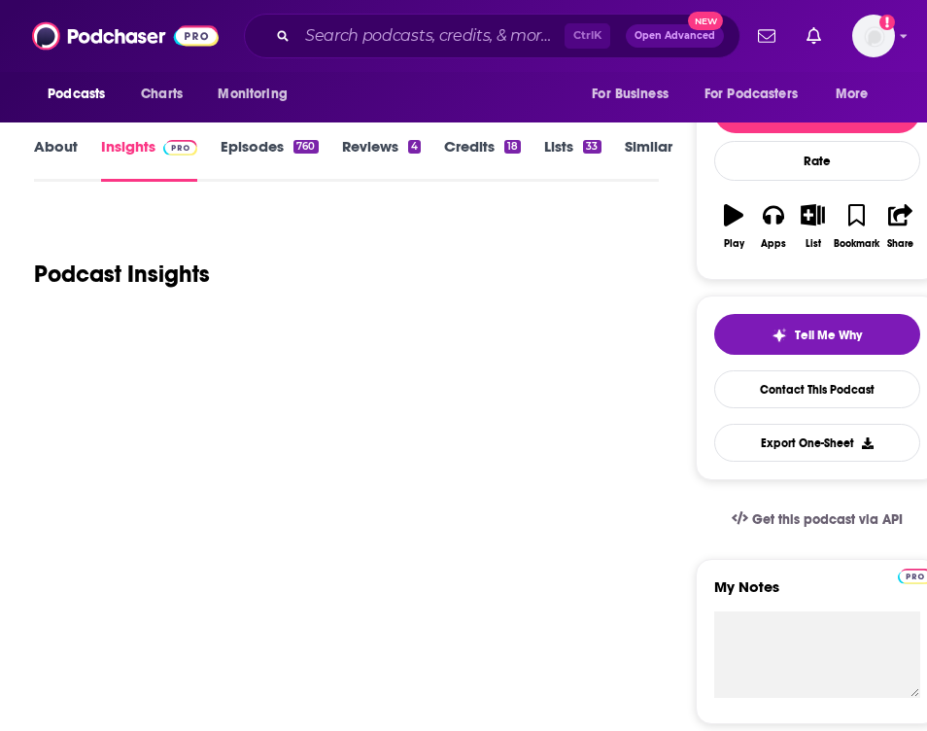
scroll to position [292, 0]
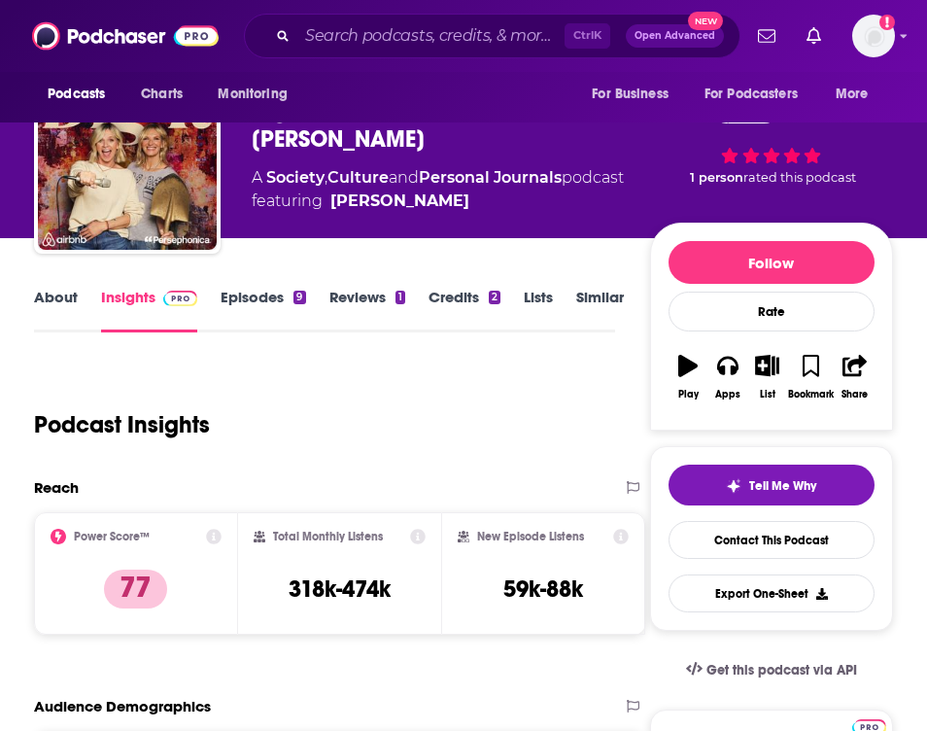
scroll to position [97, 0]
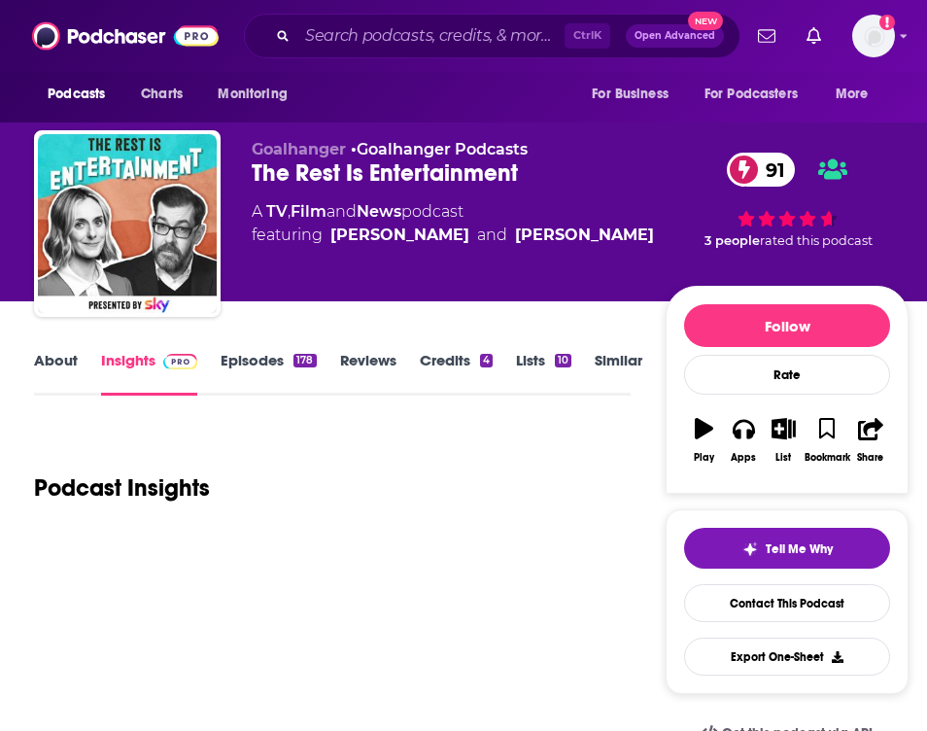
scroll to position [194, 0]
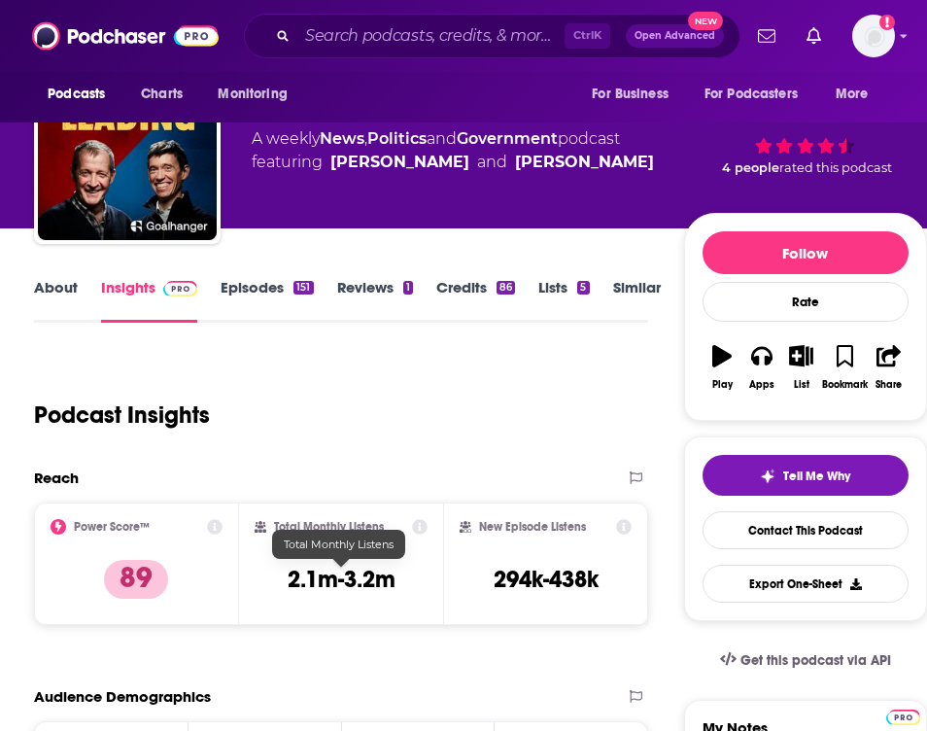
scroll to position [194, 0]
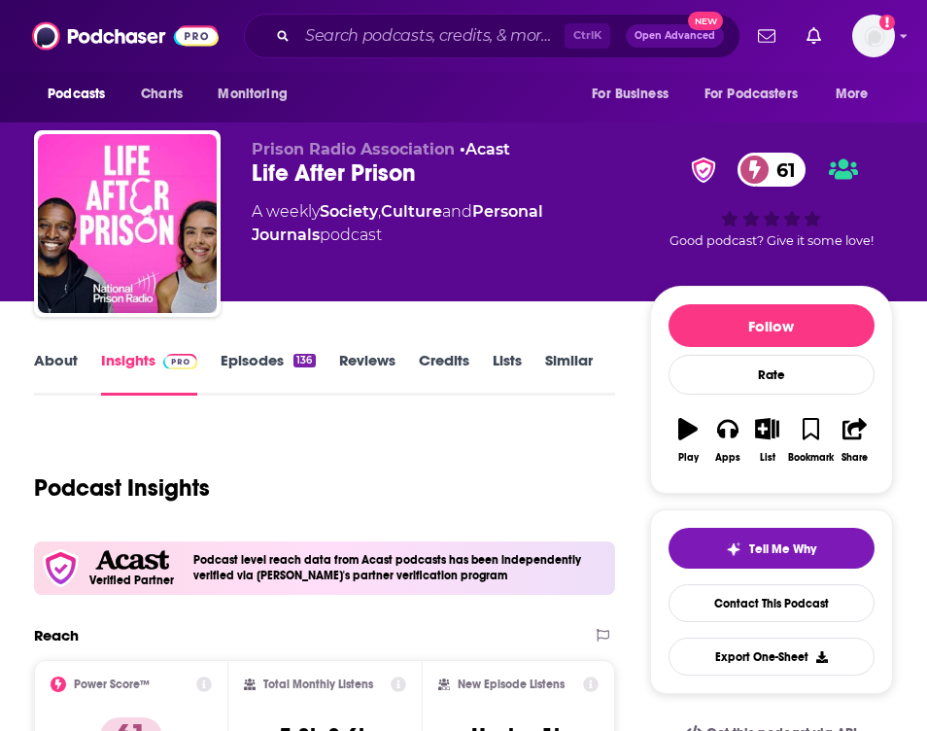
scroll to position [194, 0]
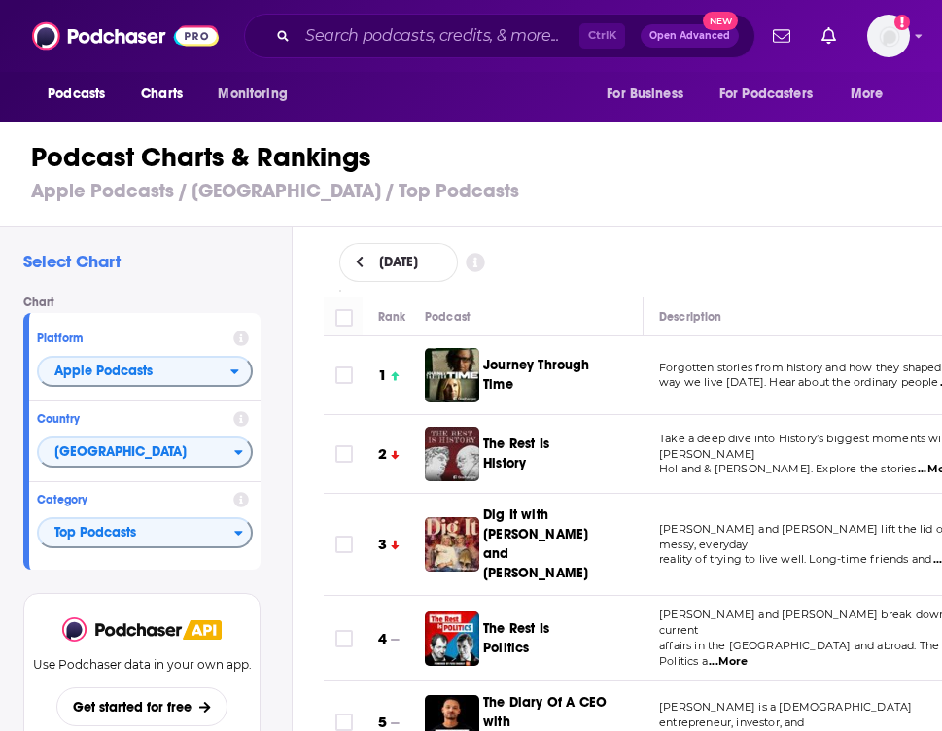
scroll to position [292, 0]
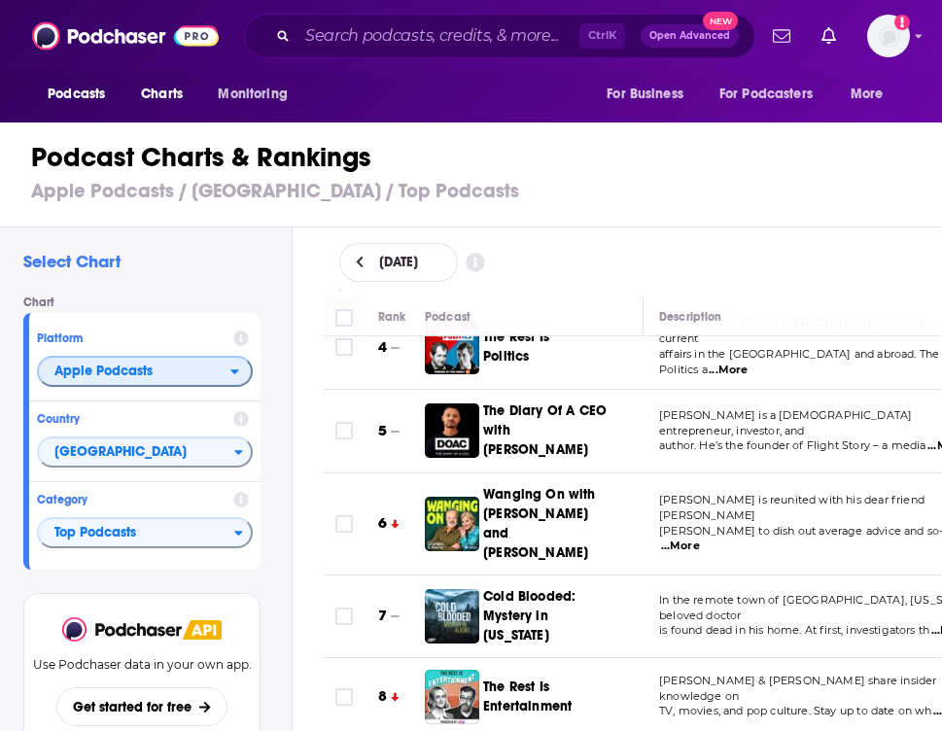
click at [85, 368] on span "Apple Podcasts" at bounding box center [103, 372] width 98 height 14
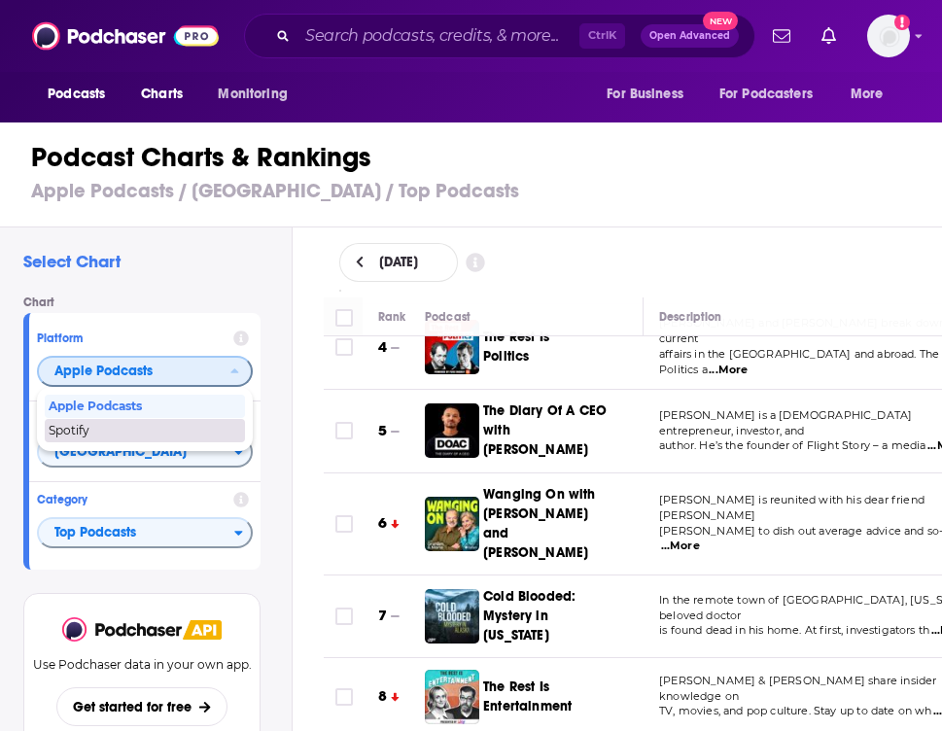
click at [116, 425] on div "Spotify" at bounding box center [145, 430] width 200 height 23
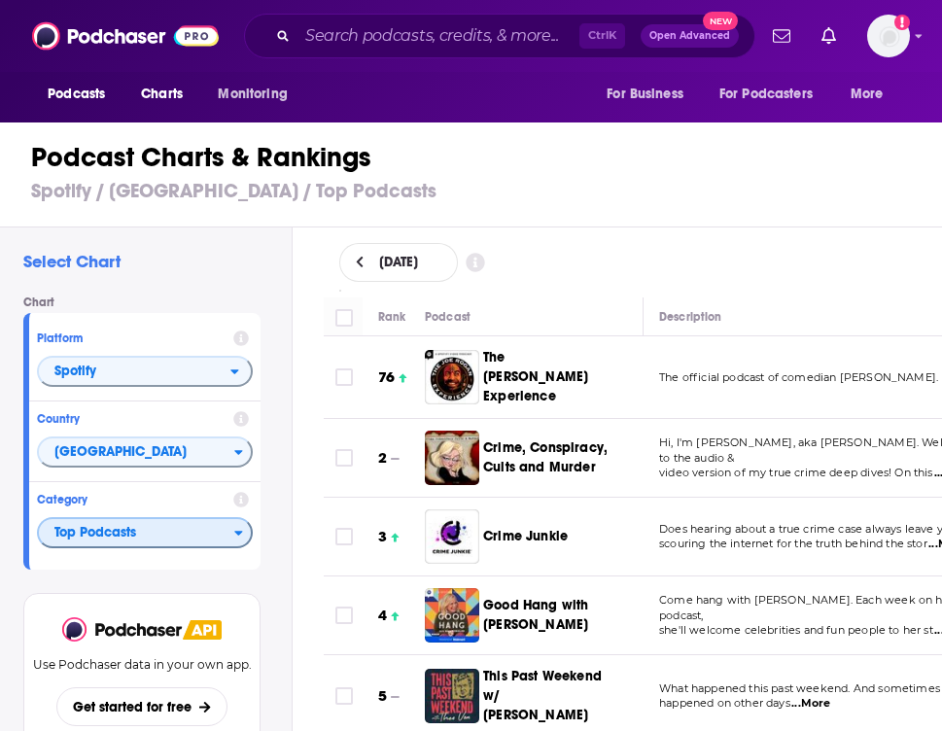
click at [106, 524] on span "Top Podcasts" at bounding box center [136, 533] width 195 height 33
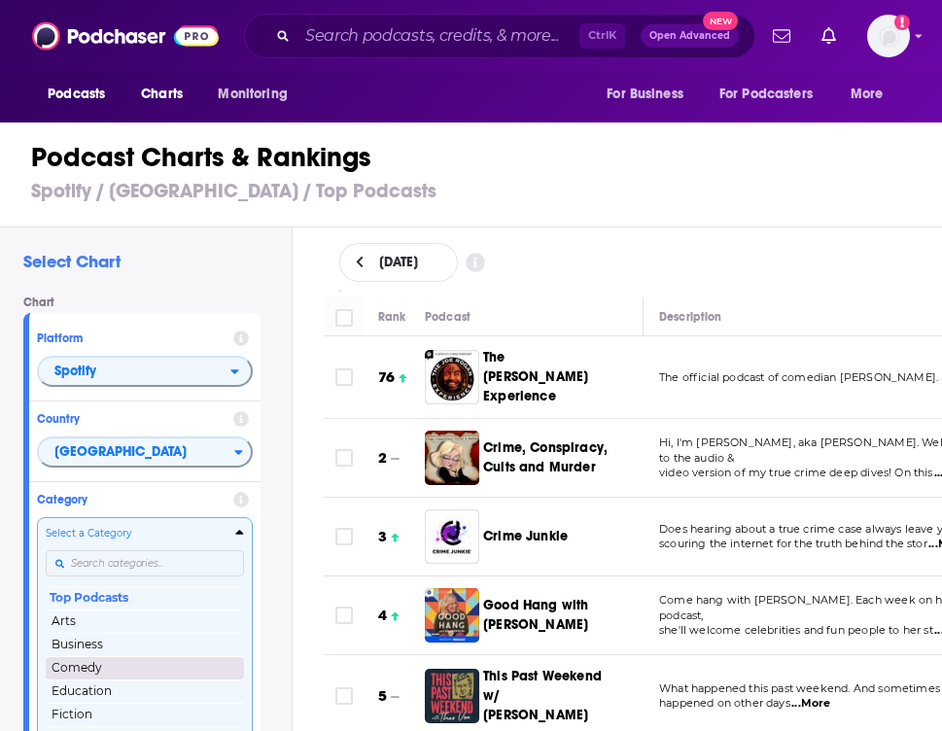
click at [107, 659] on button "Comedy" at bounding box center [145, 667] width 198 height 23
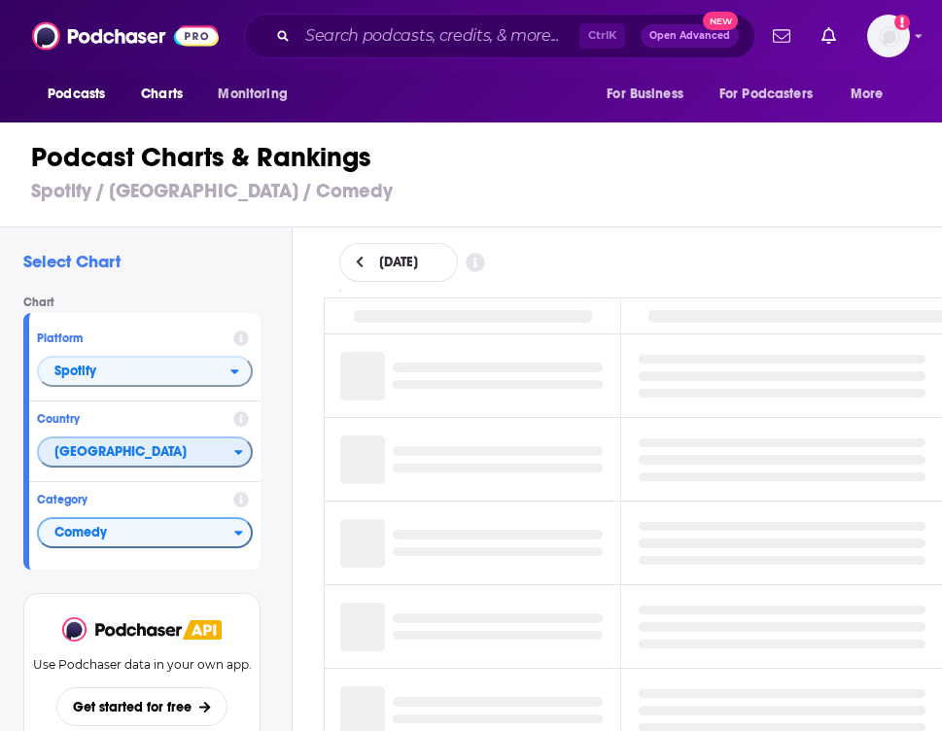
click at [143, 457] on span "[GEOGRAPHIC_DATA]" at bounding box center [136, 453] width 195 height 33
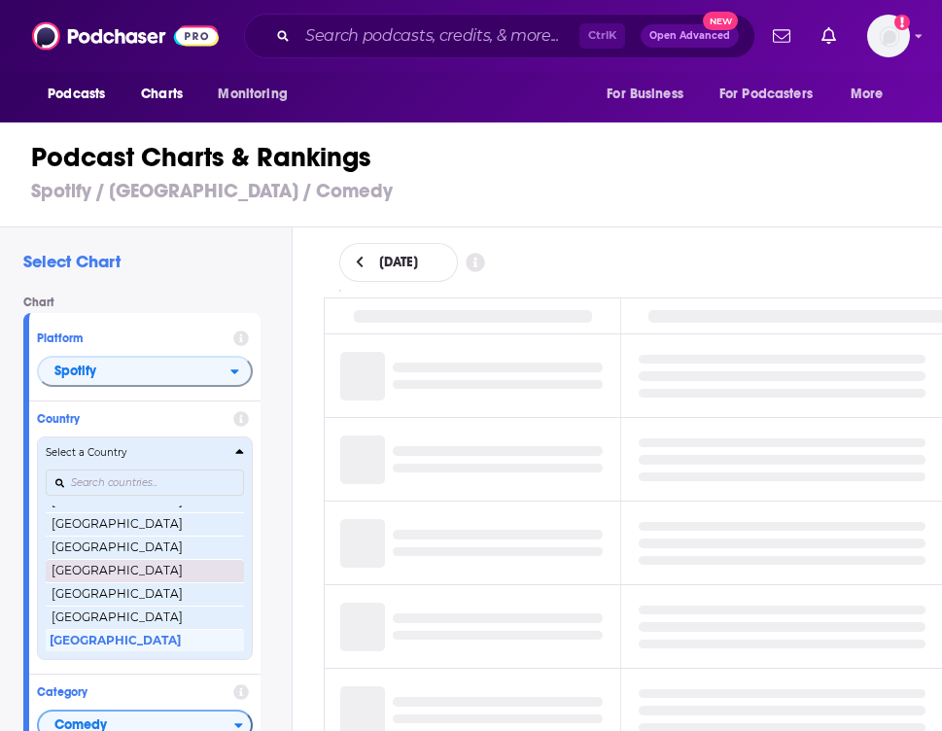
scroll to position [461, 0]
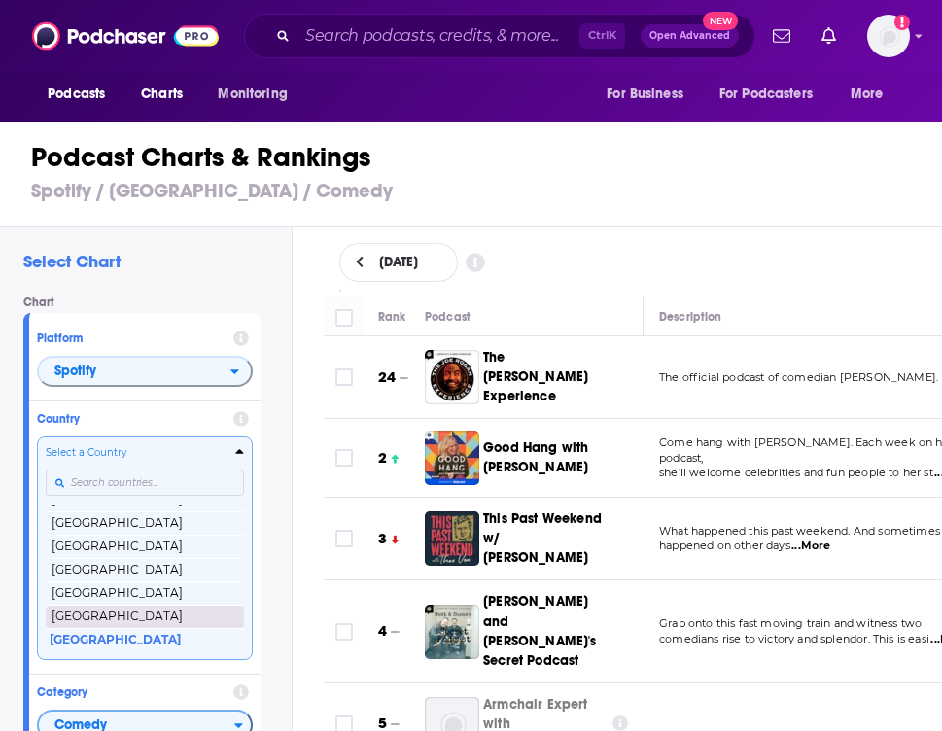
click at [111, 605] on button "[GEOGRAPHIC_DATA]" at bounding box center [145, 616] width 198 height 23
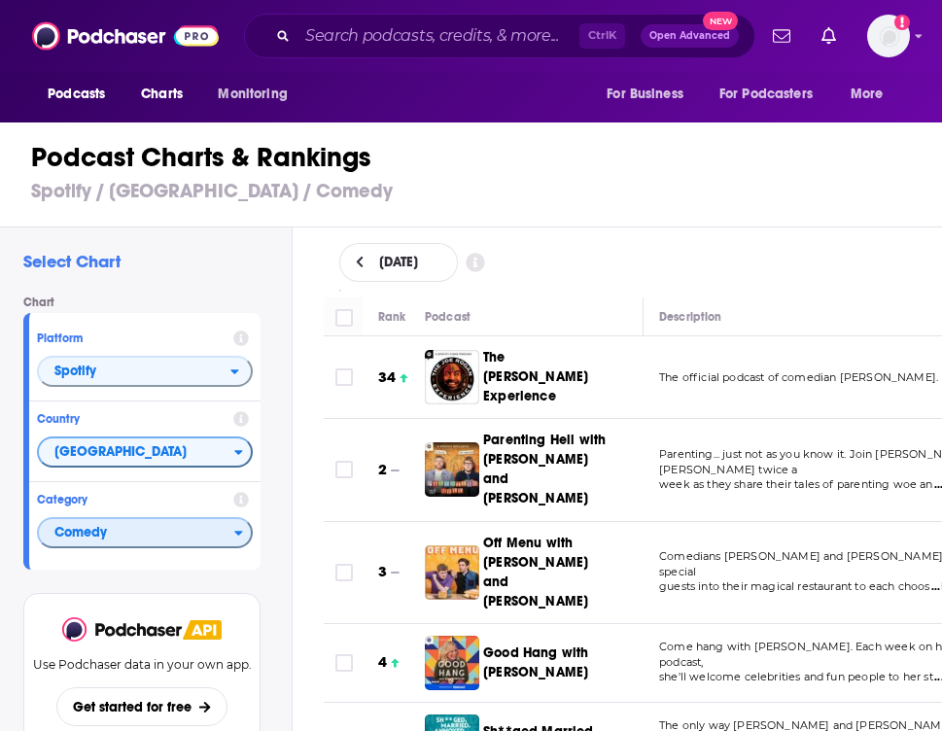
click at [72, 529] on span "Comedy" at bounding box center [136, 533] width 195 height 33
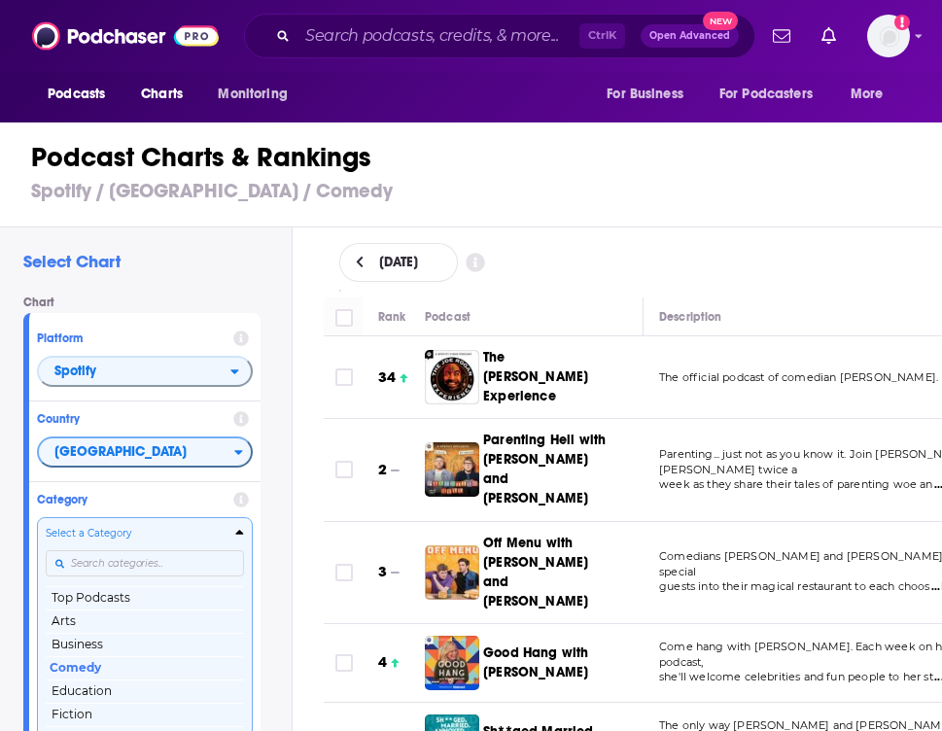
scroll to position [30, 0]
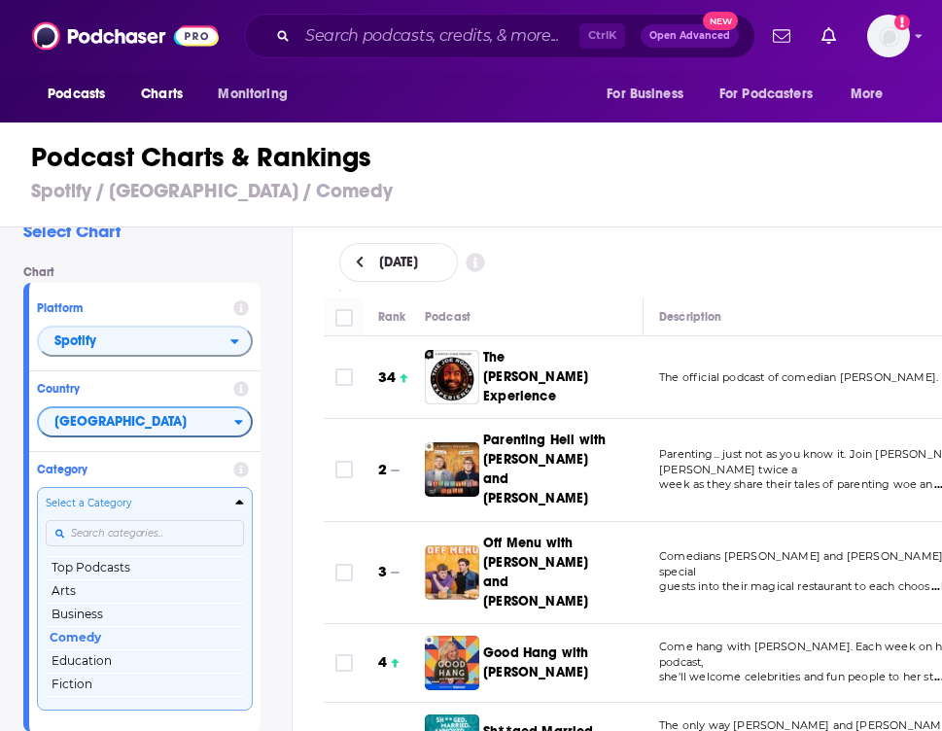
click at [152, 555] on div "Categories" at bounding box center [145, 533] width 198 height 45
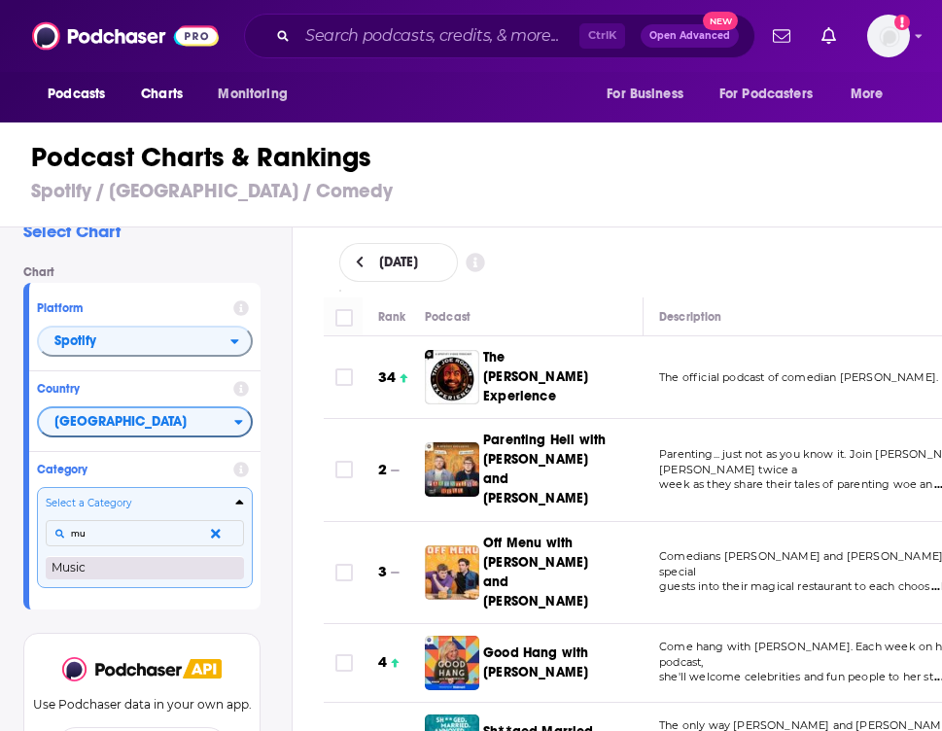
type input "mu"
click at [146, 560] on button "Music" at bounding box center [145, 567] width 198 height 23
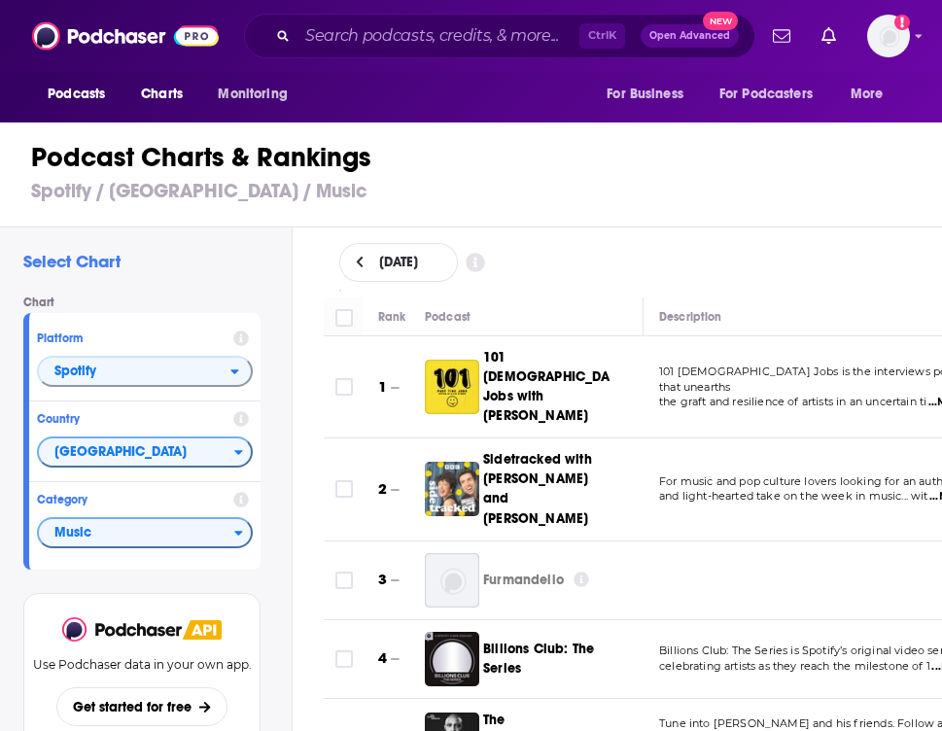
click at [585, 572] on icon at bounding box center [582, 580] width 16 height 16
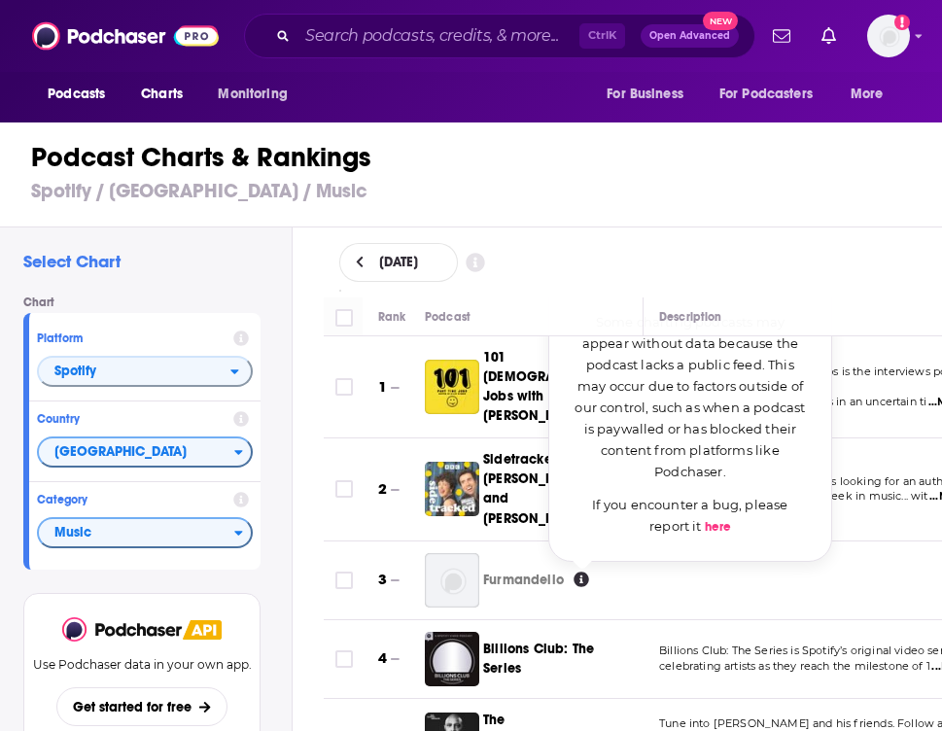
click at [278, 609] on div "Select Chart Chart Platform Spotify Country [GEOGRAPHIC_DATA] Category Music Vi…" at bounding box center [146, 533] width 292 height 613
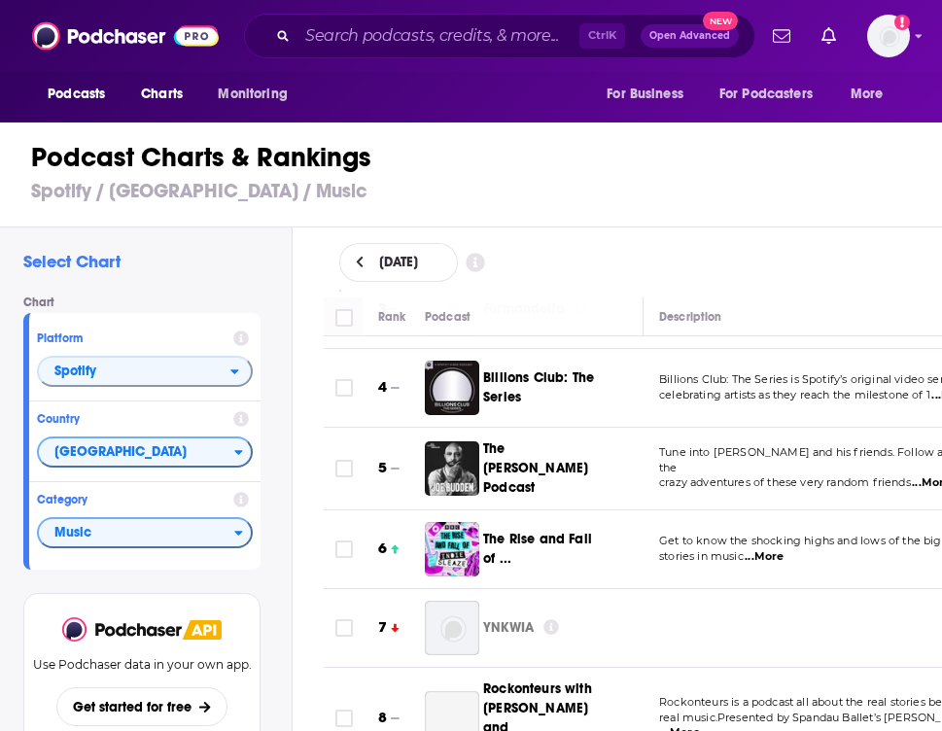
scroll to position [292, 0]
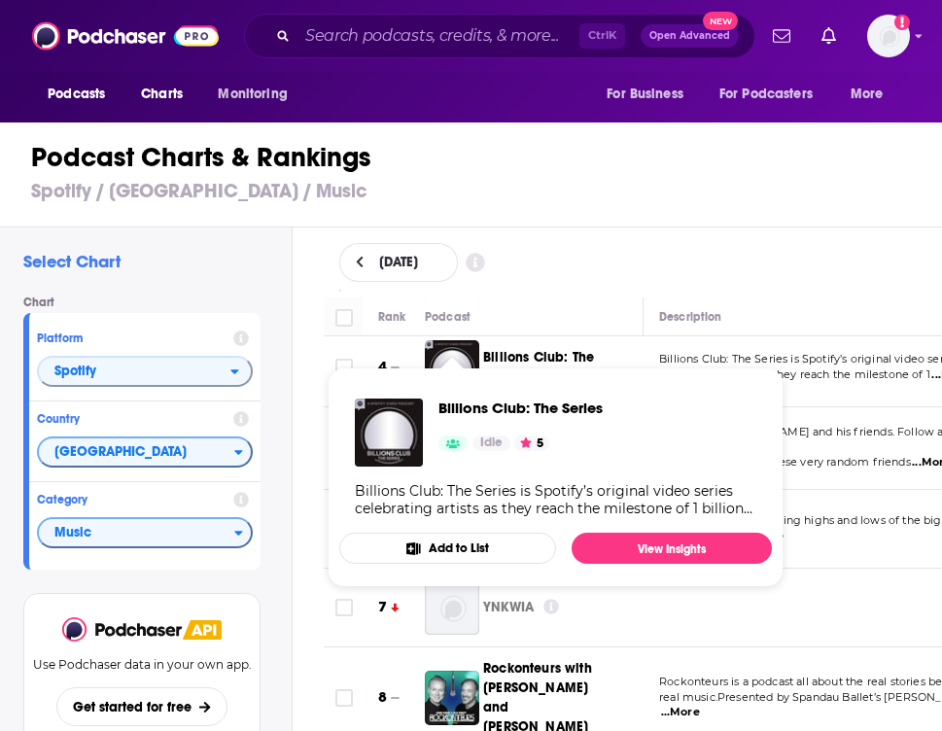
click at [284, 361] on div "Select Chart Chart Platform Spotify Country [GEOGRAPHIC_DATA] Category Music Vi…" at bounding box center [146, 533] width 292 height 613
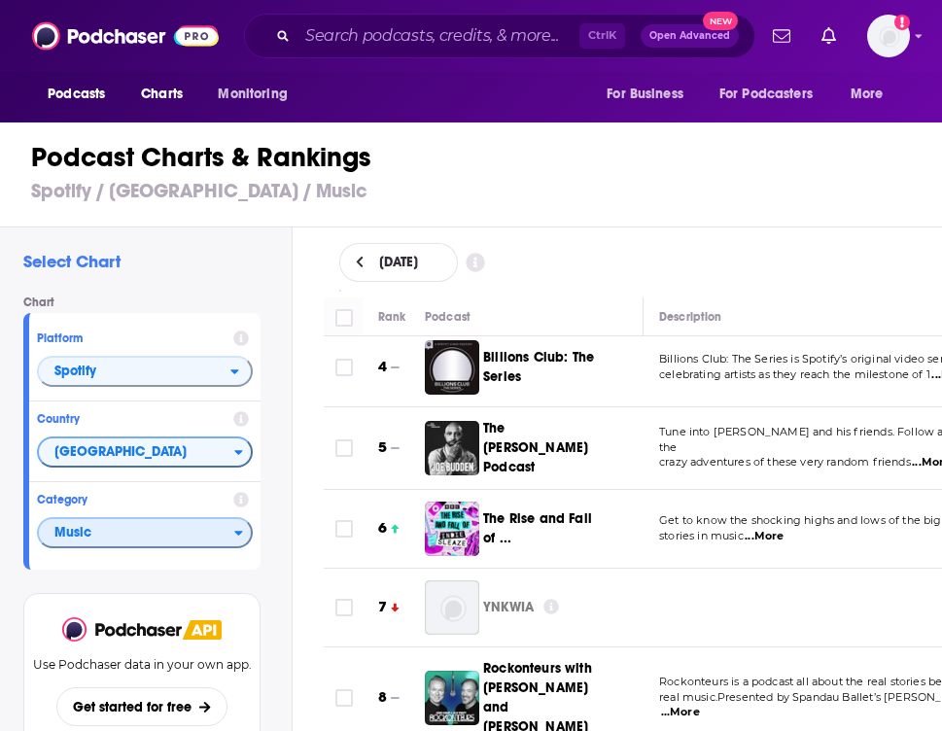
click at [70, 536] on span "Music" at bounding box center [136, 533] width 195 height 33
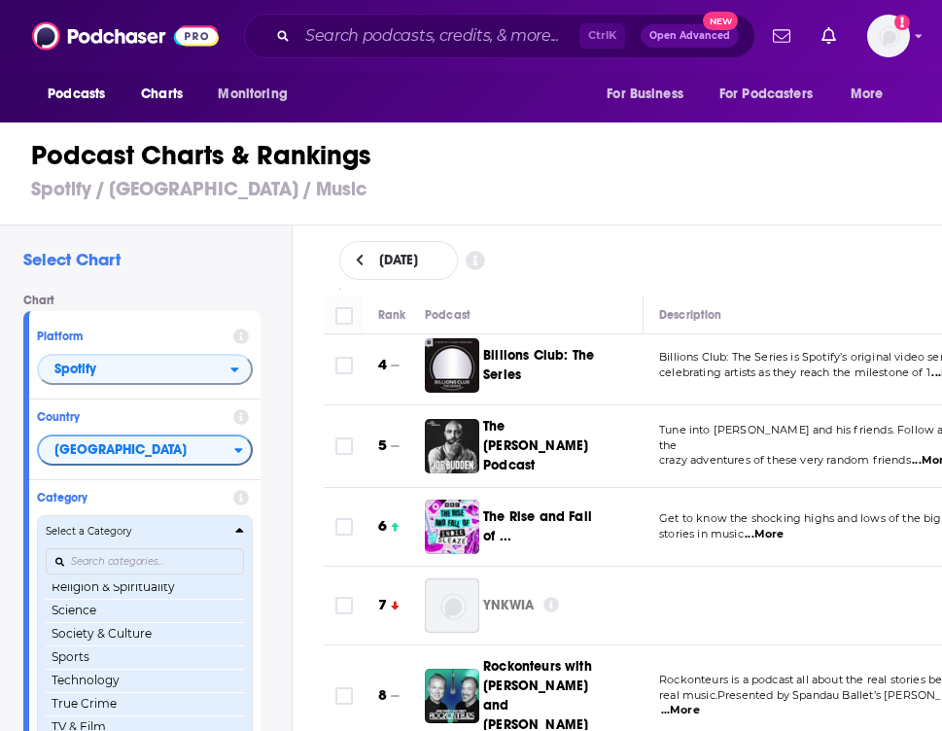
scroll to position [274, 0]
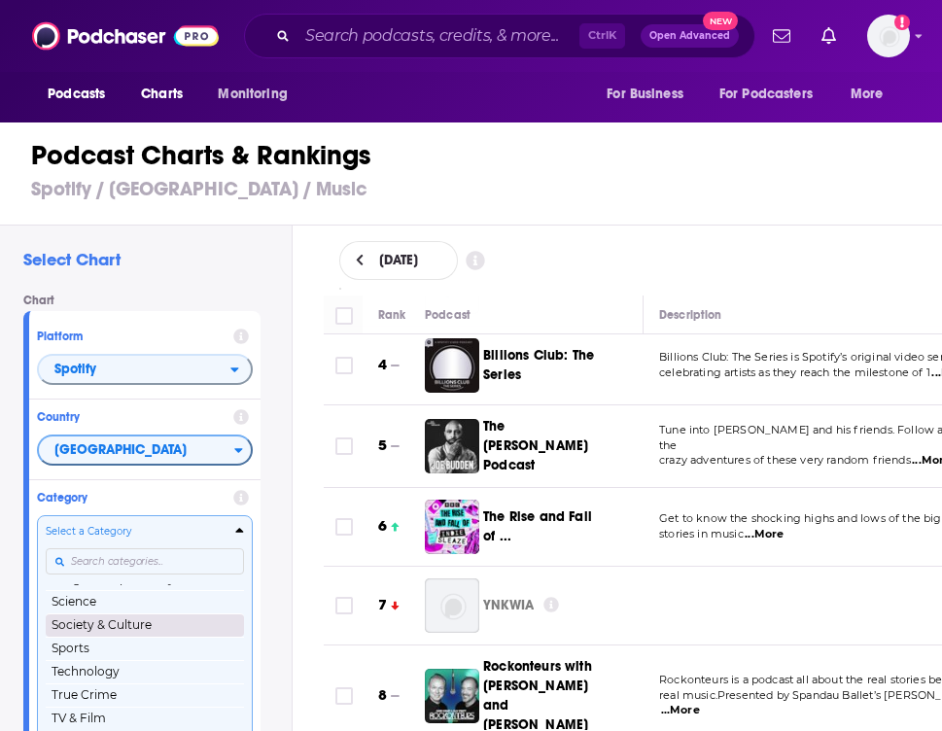
click at [114, 628] on button "Society & Culture" at bounding box center [145, 624] width 198 height 23
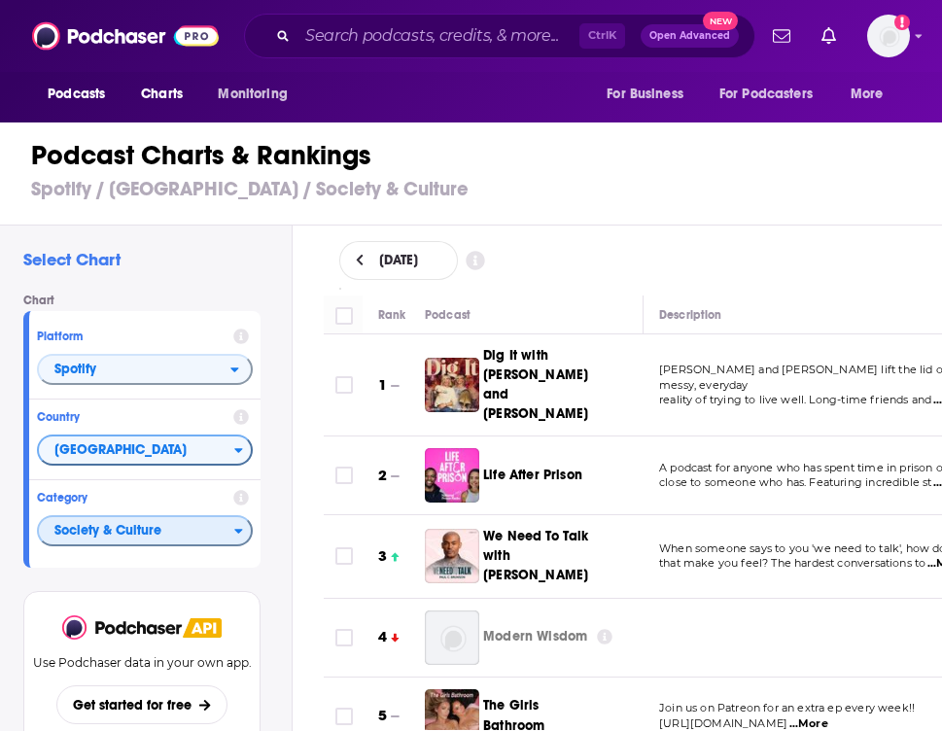
click at [76, 531] on span "Society & Culture" at bounding box center [136, 531] width 195 height 33
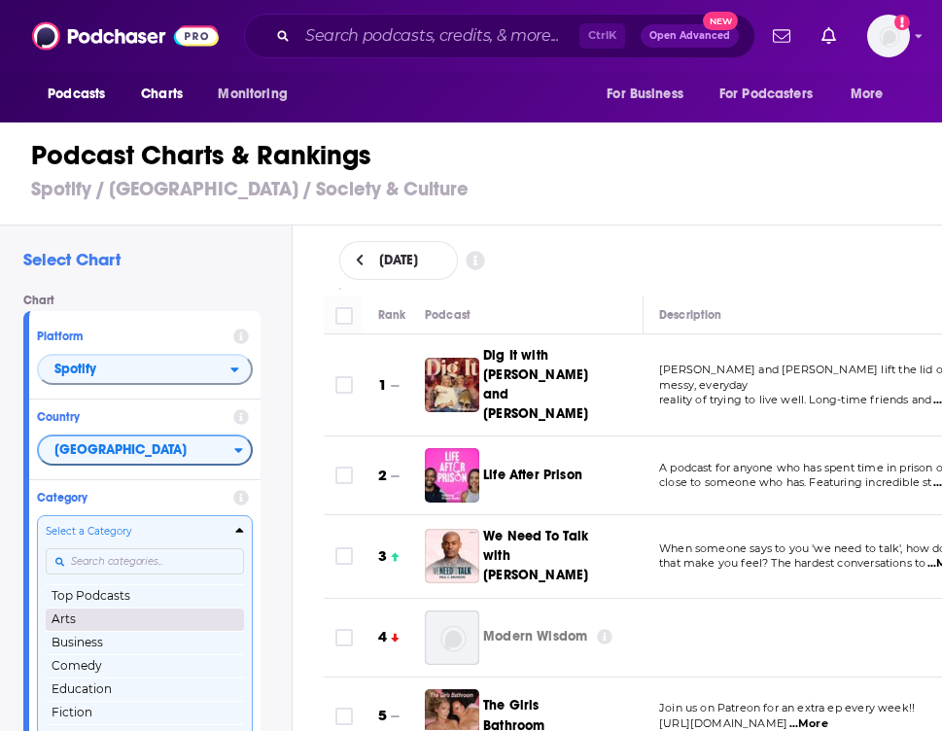
click at [109, 625] on button "Arts" at bounding box center [145, 619] width 198 height 23
